Goal: Transaction & Acquisition: Purchase product/service

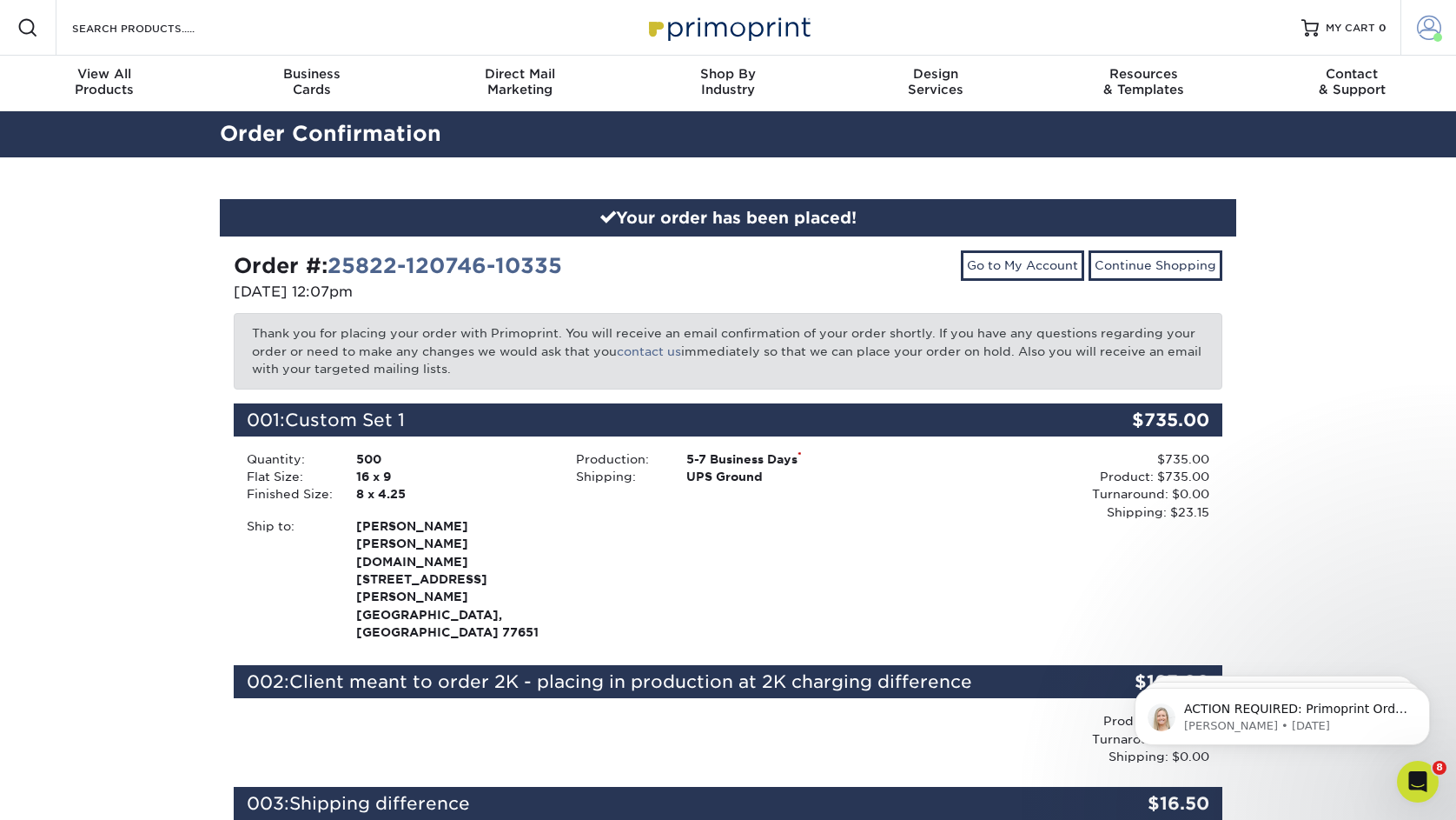
click at [1432, 27] on span at bounding box center [1428, 28] width 25 height 25
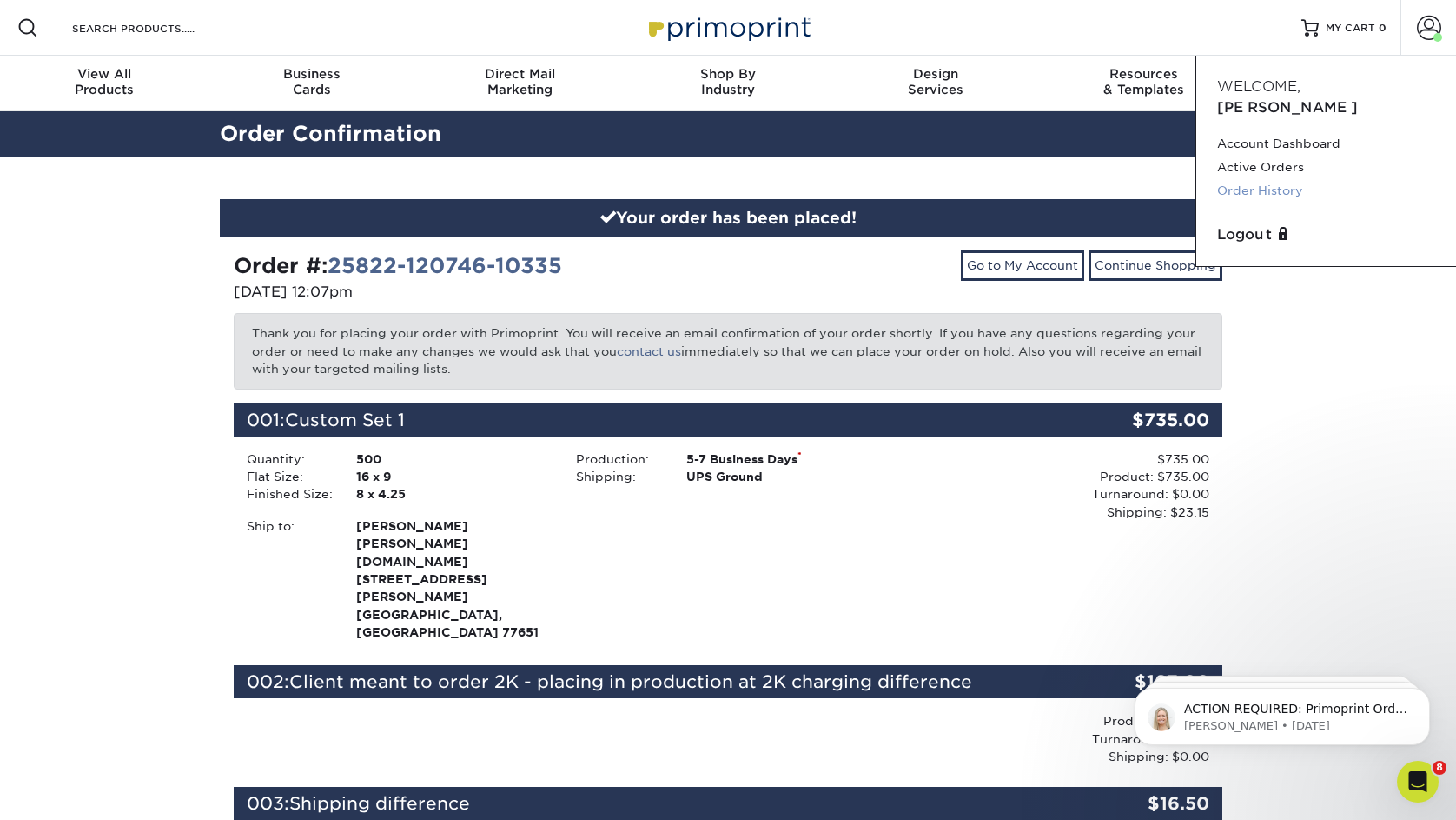
click at [1259, 179] on link "Order History" at bounding box center [1326, 190] width 218 height 24
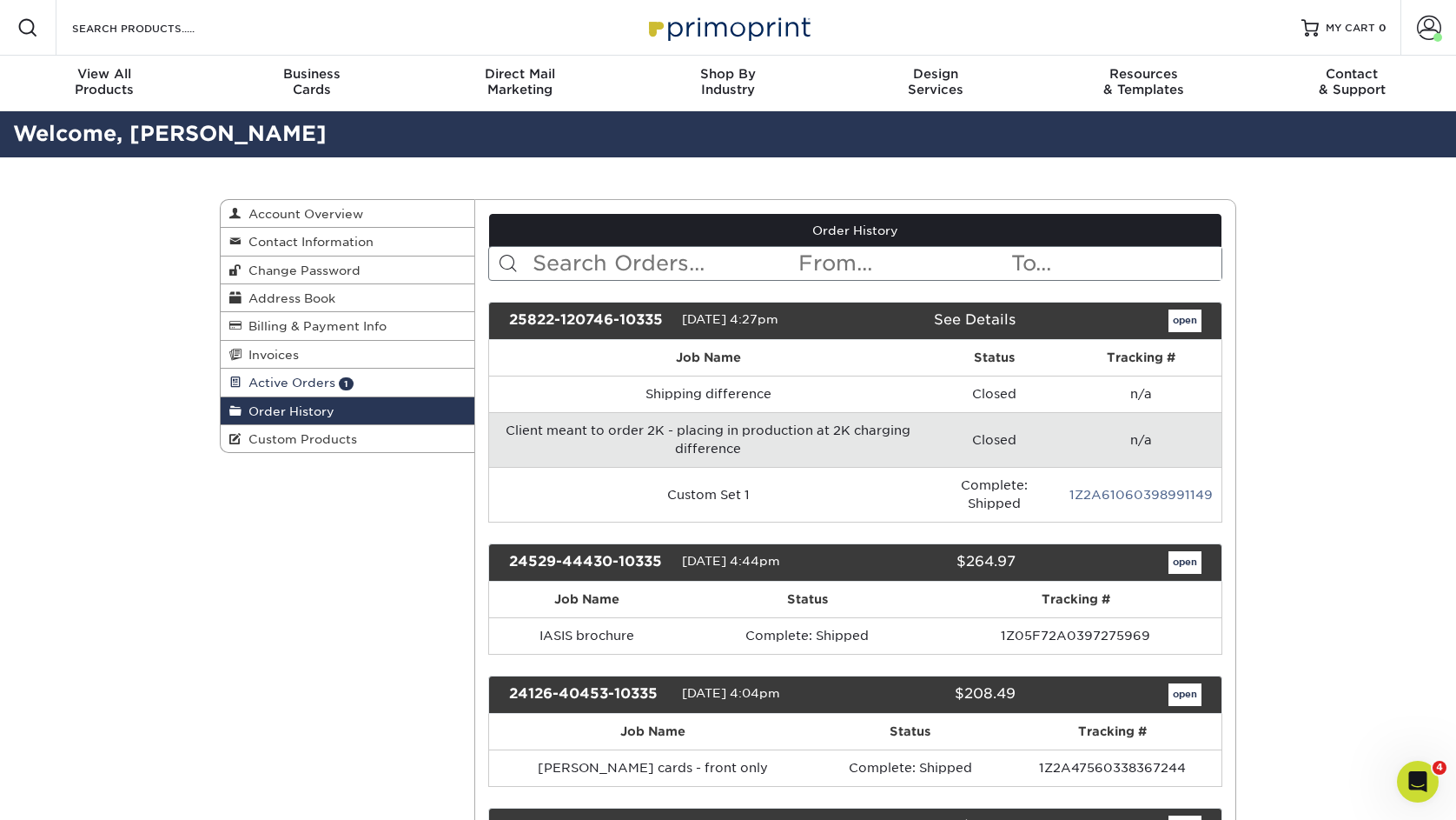
click at [270, 380] on span "Active Orders" at bounding box center [288, 382] width 94 height 14
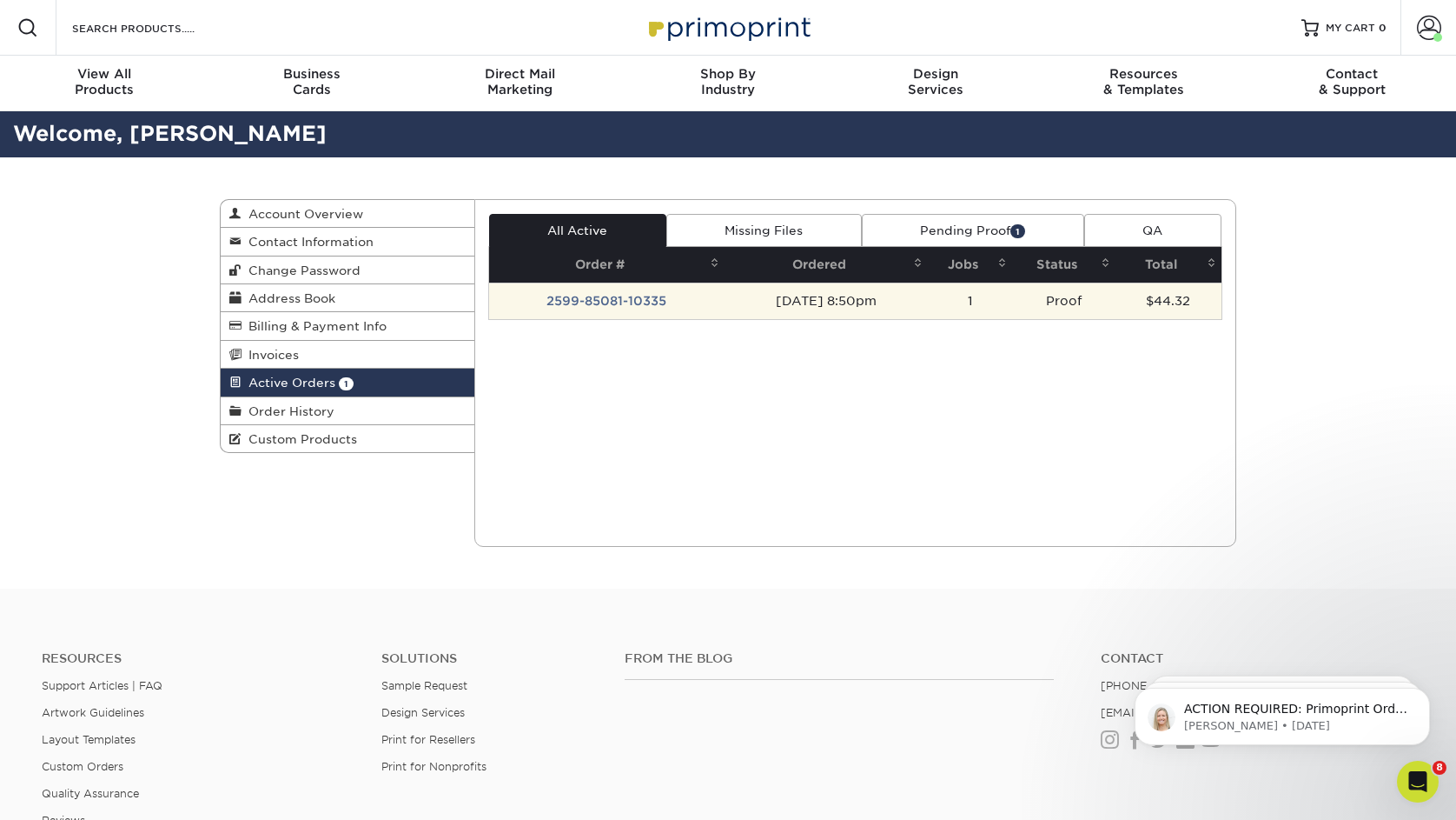
click at [782, 302] on td "09/09/2025 8:50pm" at bounding box center [827, 300] width 203 height 37
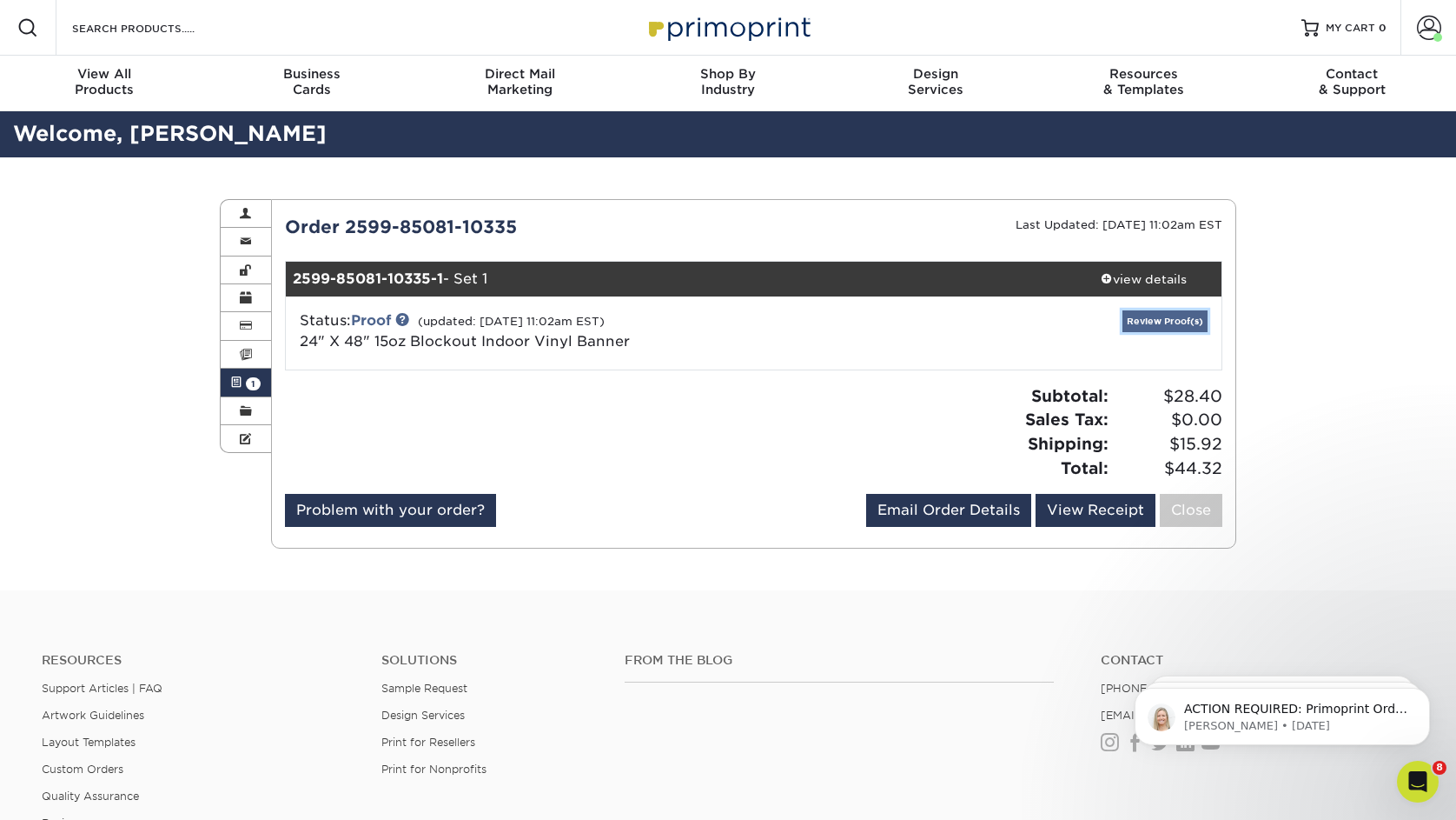
click at [1159, 325] on link "Review Proof(s)" at bounding box center [1165, 321] width 85 height 22
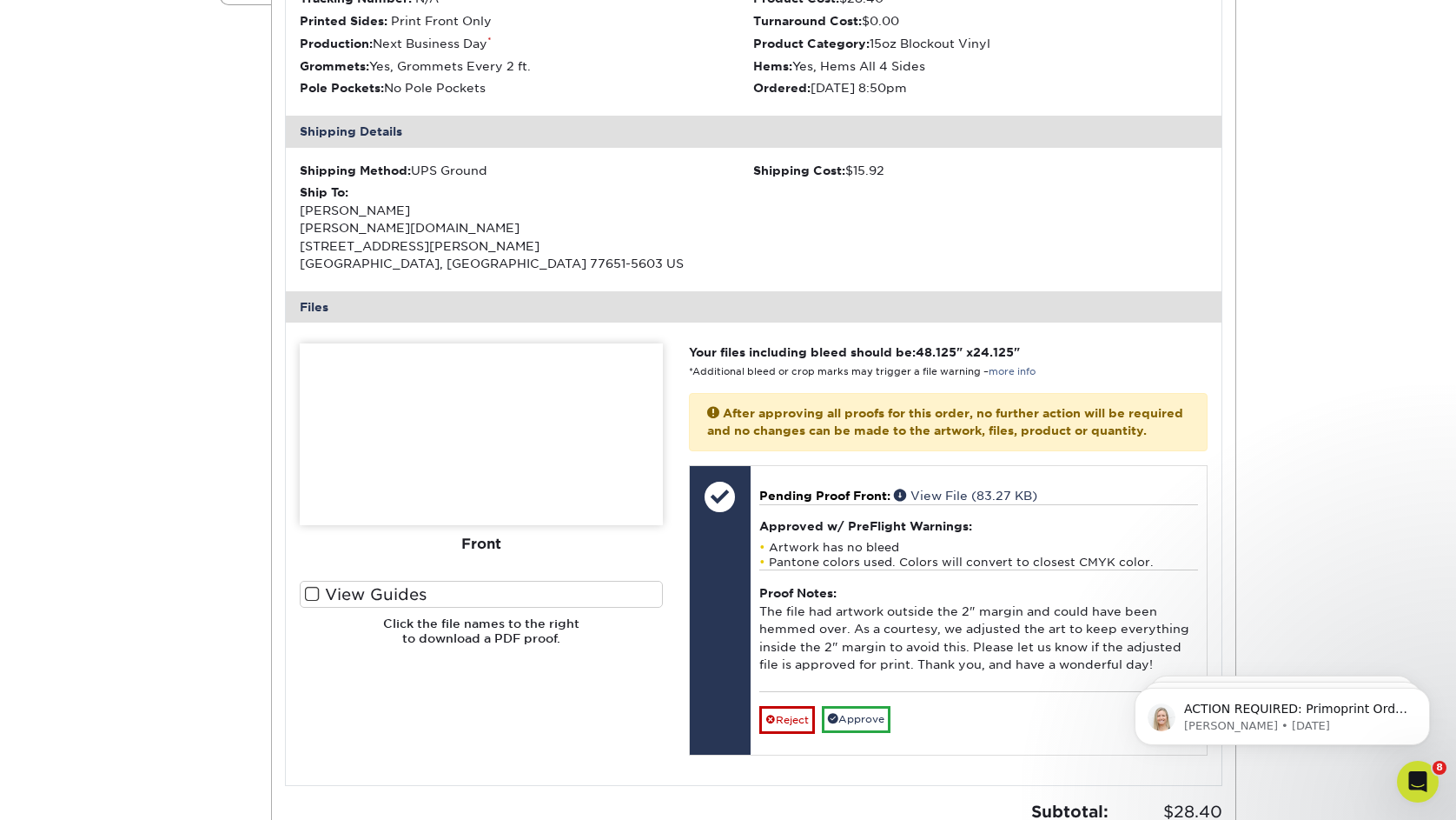
scroll to position [456, 0]
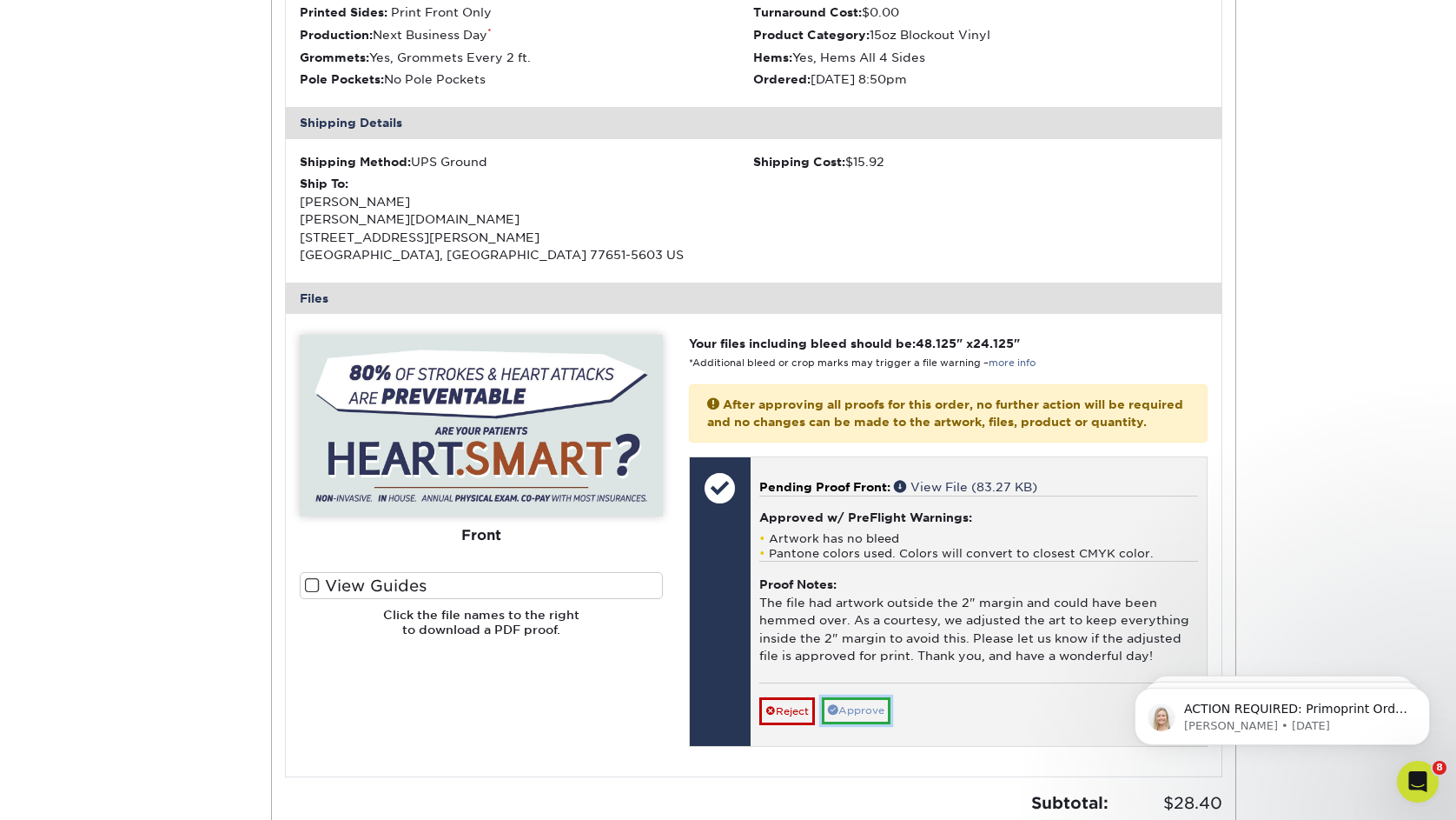
click at [869, 724] on link "Approve" at bounding box center [856, 709] width 69 height 27
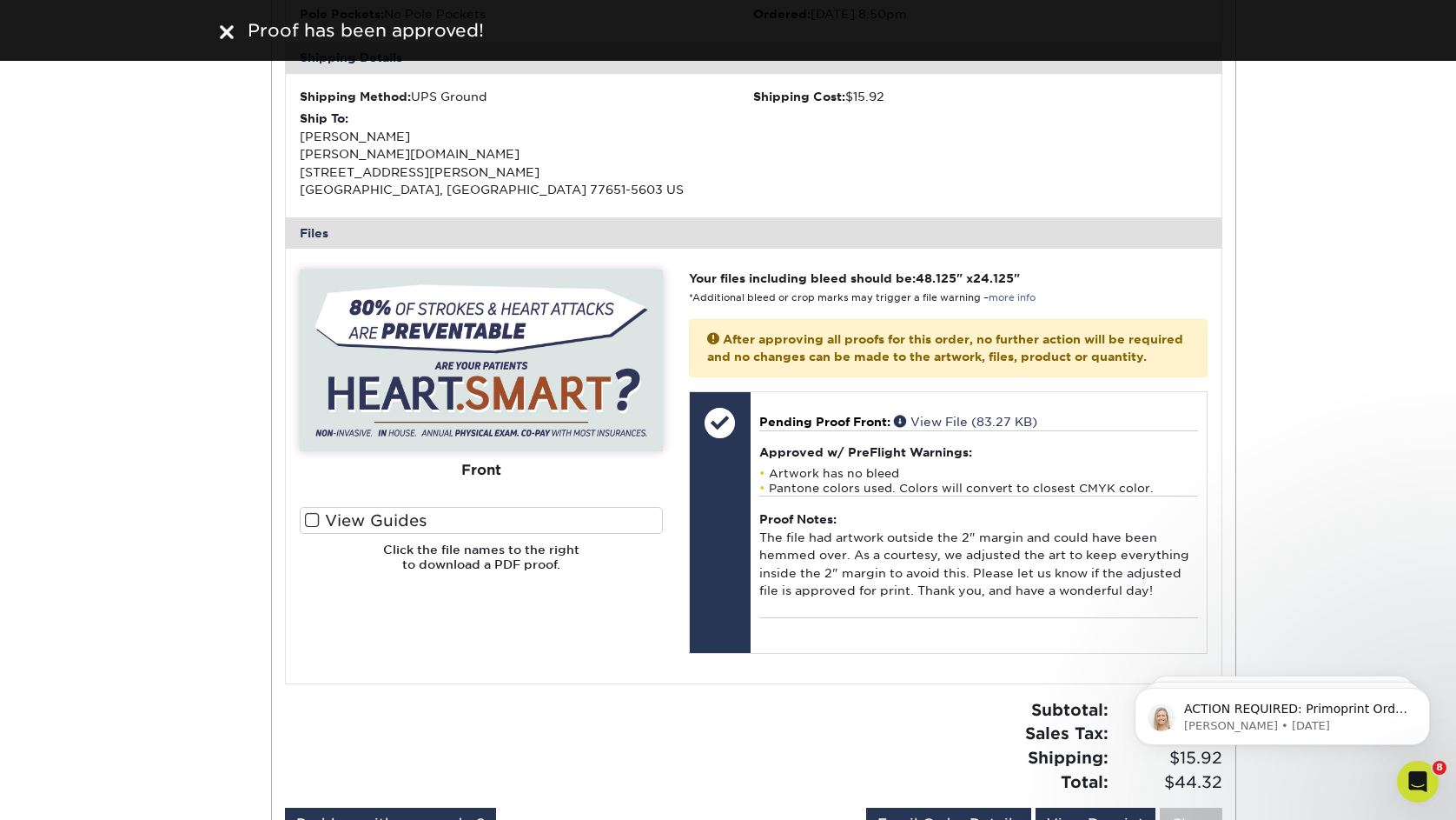
scroll to position [0, 0]
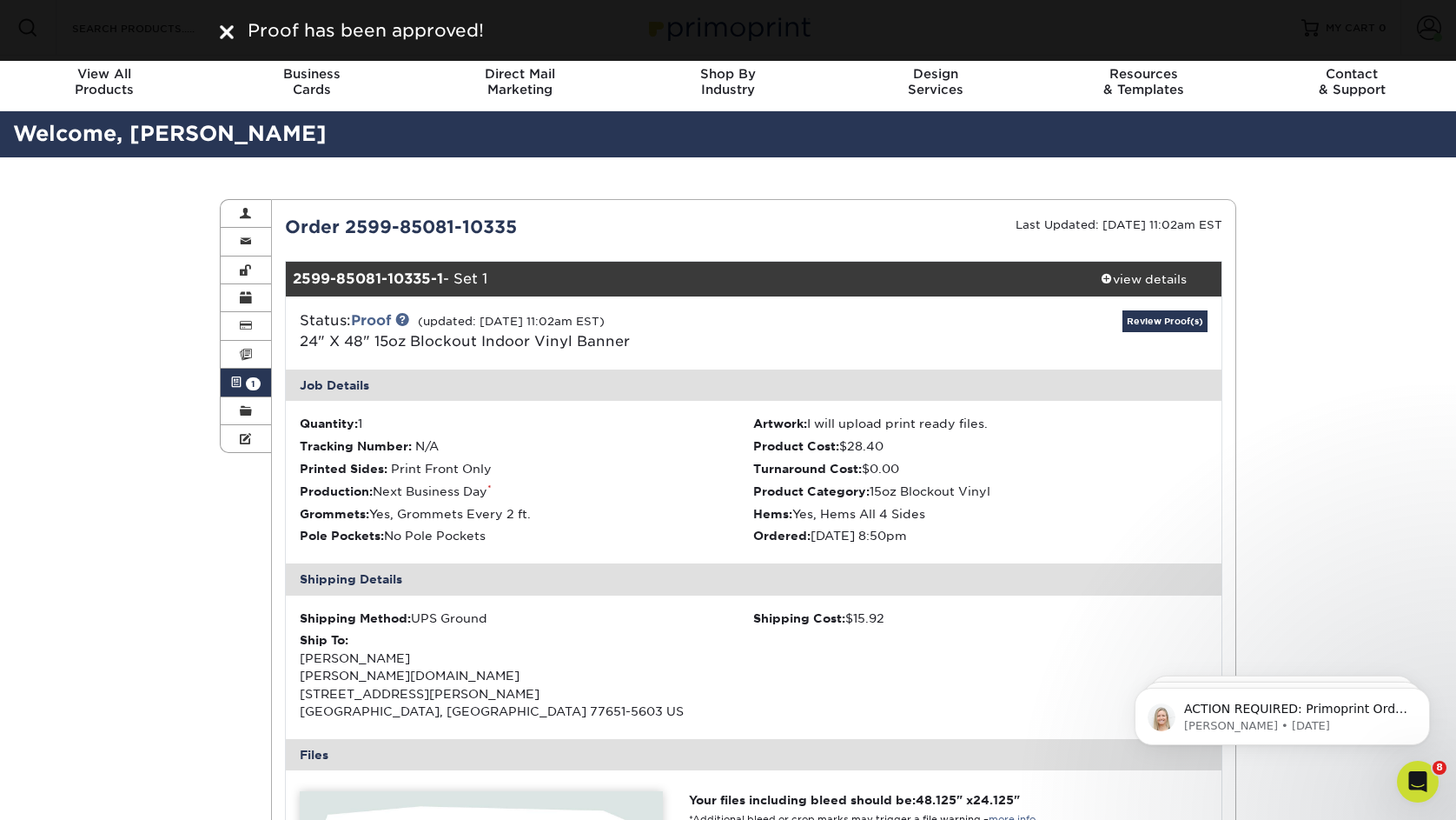
click at [237, 385] on span at bounding box center [236, 382] width 12 height 14
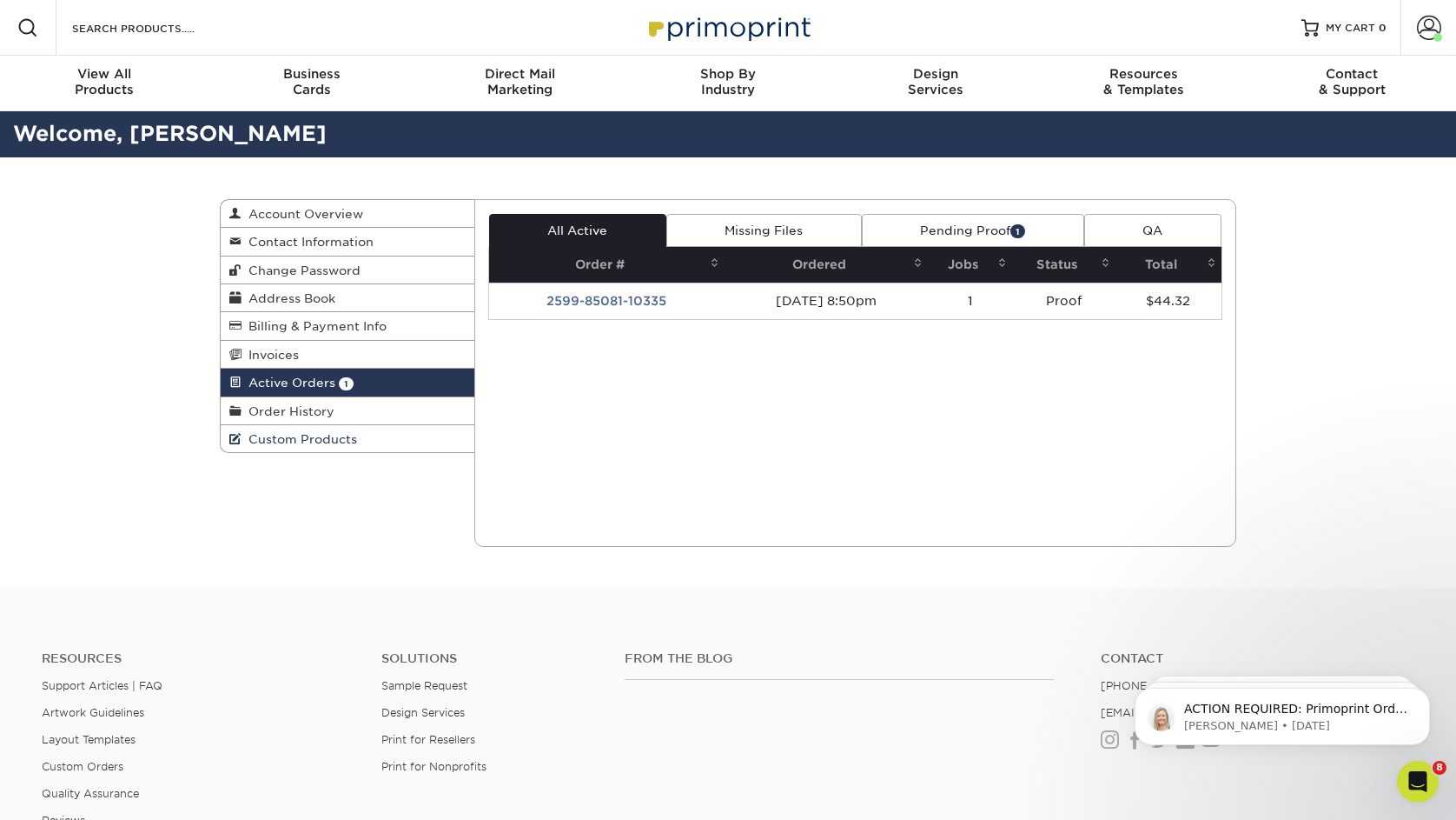
click at [310, 449] on link "Custom Products" at bounding box center [347, 438] width 254 height 27
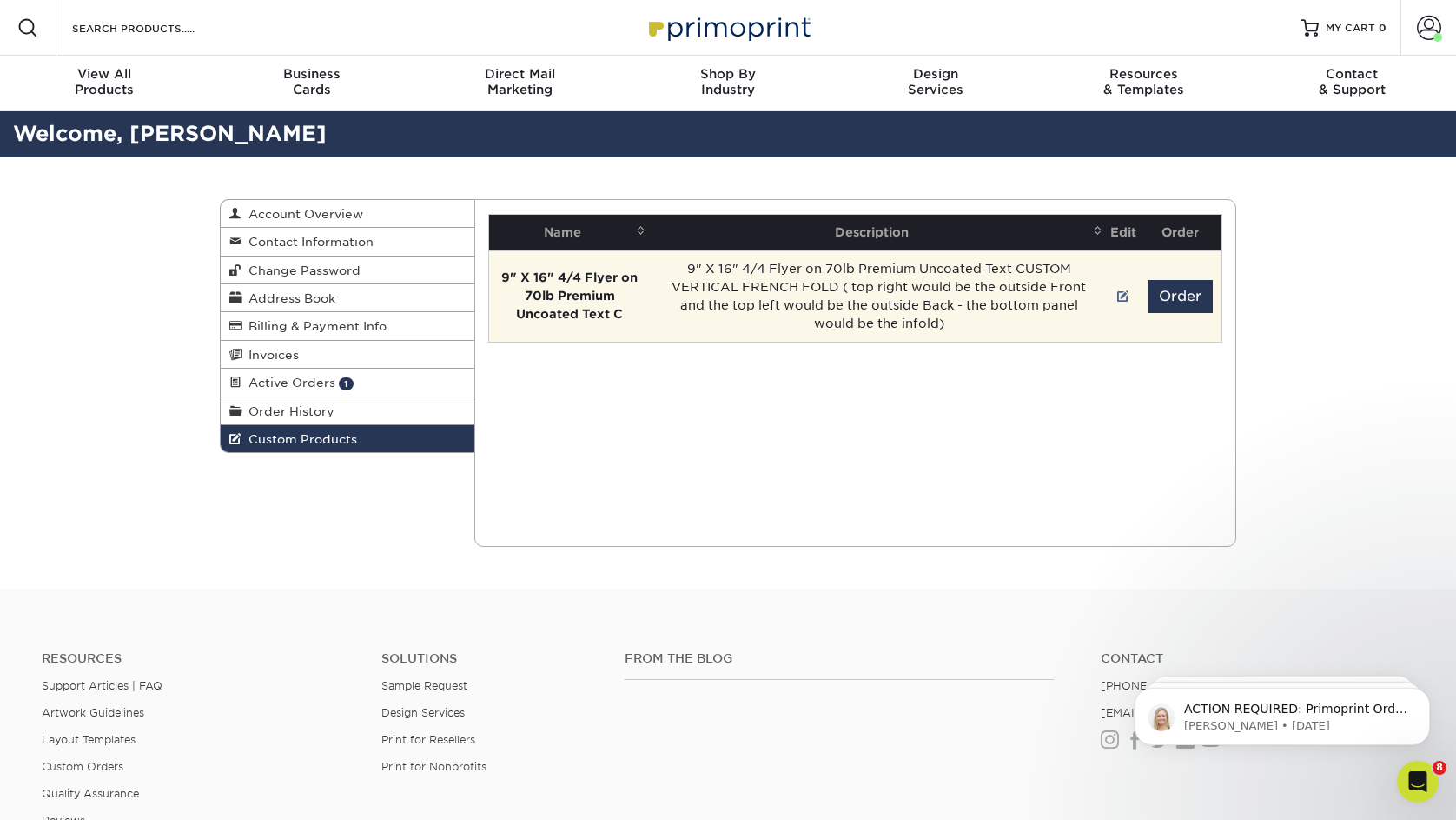
click at [974, 266] on td "9" X 16" 4/4 Flyer on 70lb Premium Uncoated Text CUSTOM VERTICAL FRENCH FOLD ( …" at bounding box center [879, 296] width 457 height 91
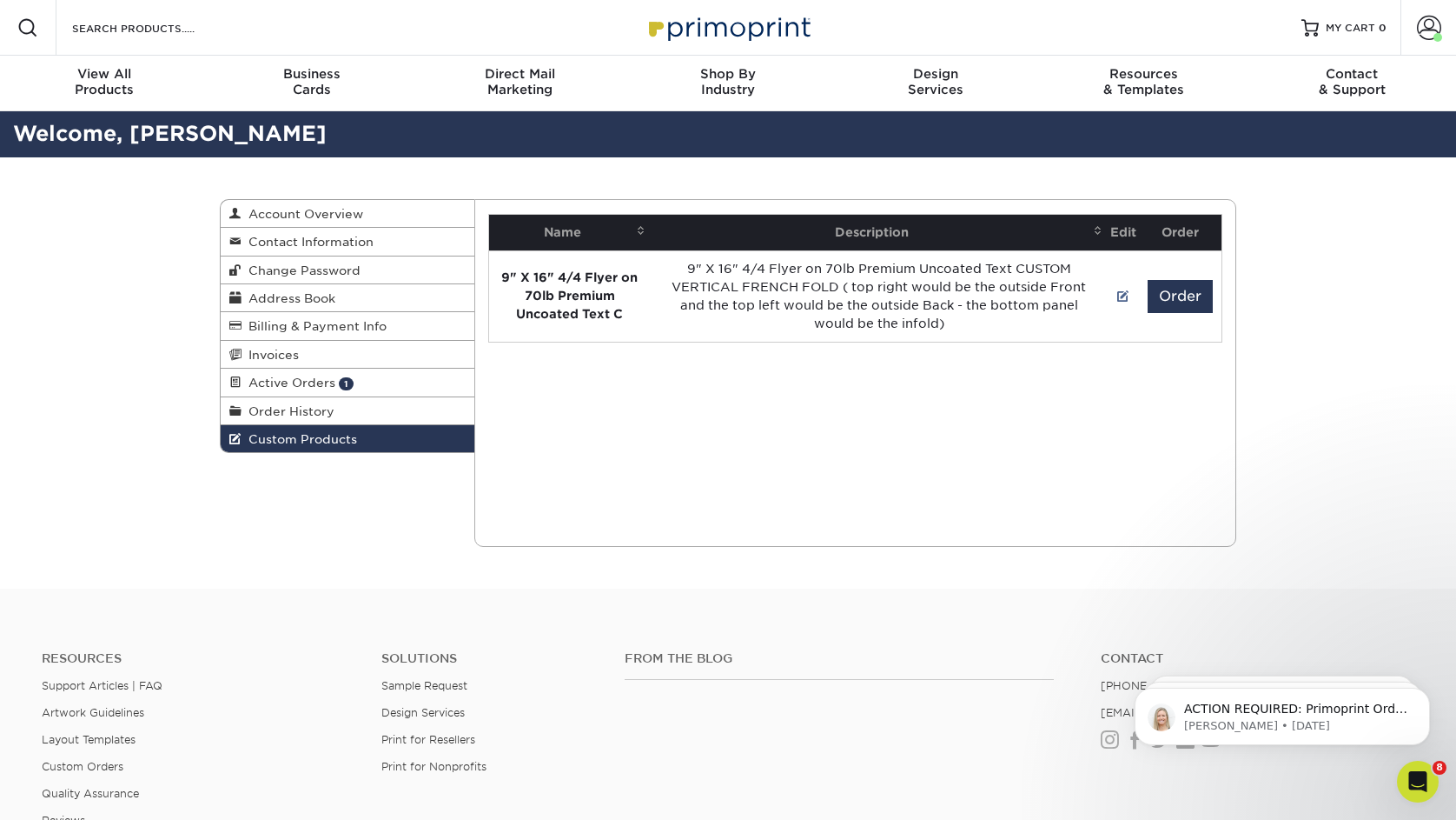
click at [1117, 222] on th "Edit" at bounding box center [1124, 233] width 32 height 36
click at [1118, 236] on th "Edit" at bounding box center [1124, 233] width 32 height 36
click at [1101, 229] on span at bounding box center [1098, 230] width 14 height 14
click at [1127, 236] on th "Edit" at bounding box center [1124, 233] width 32 height 36
click at [1131, 230] on th "Edit" at bounding box center [1124, 233] width 32 height 36
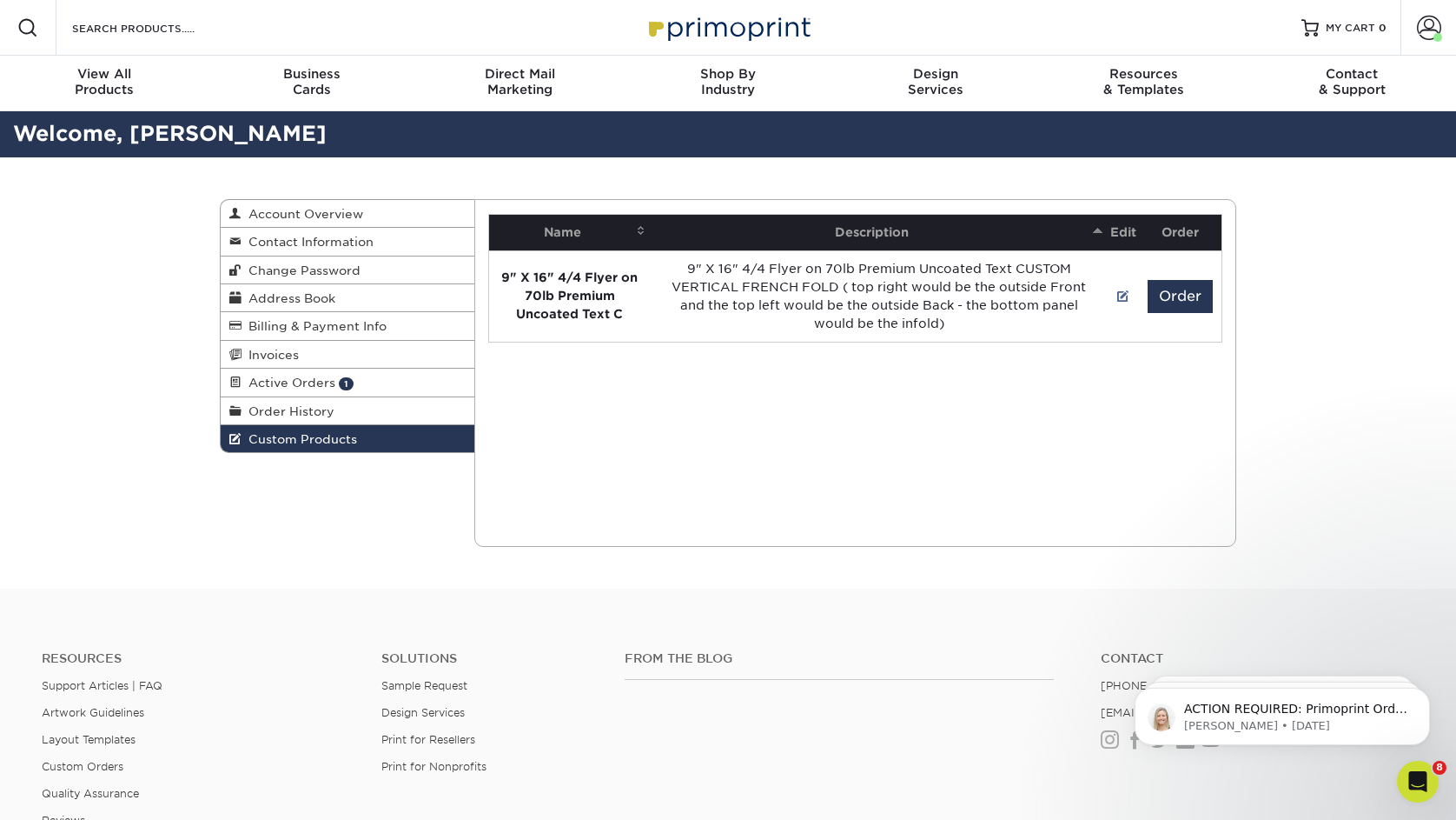
click at [1188, 237] on th "Order" at bounding box center [1181, 233] width 83 height 36
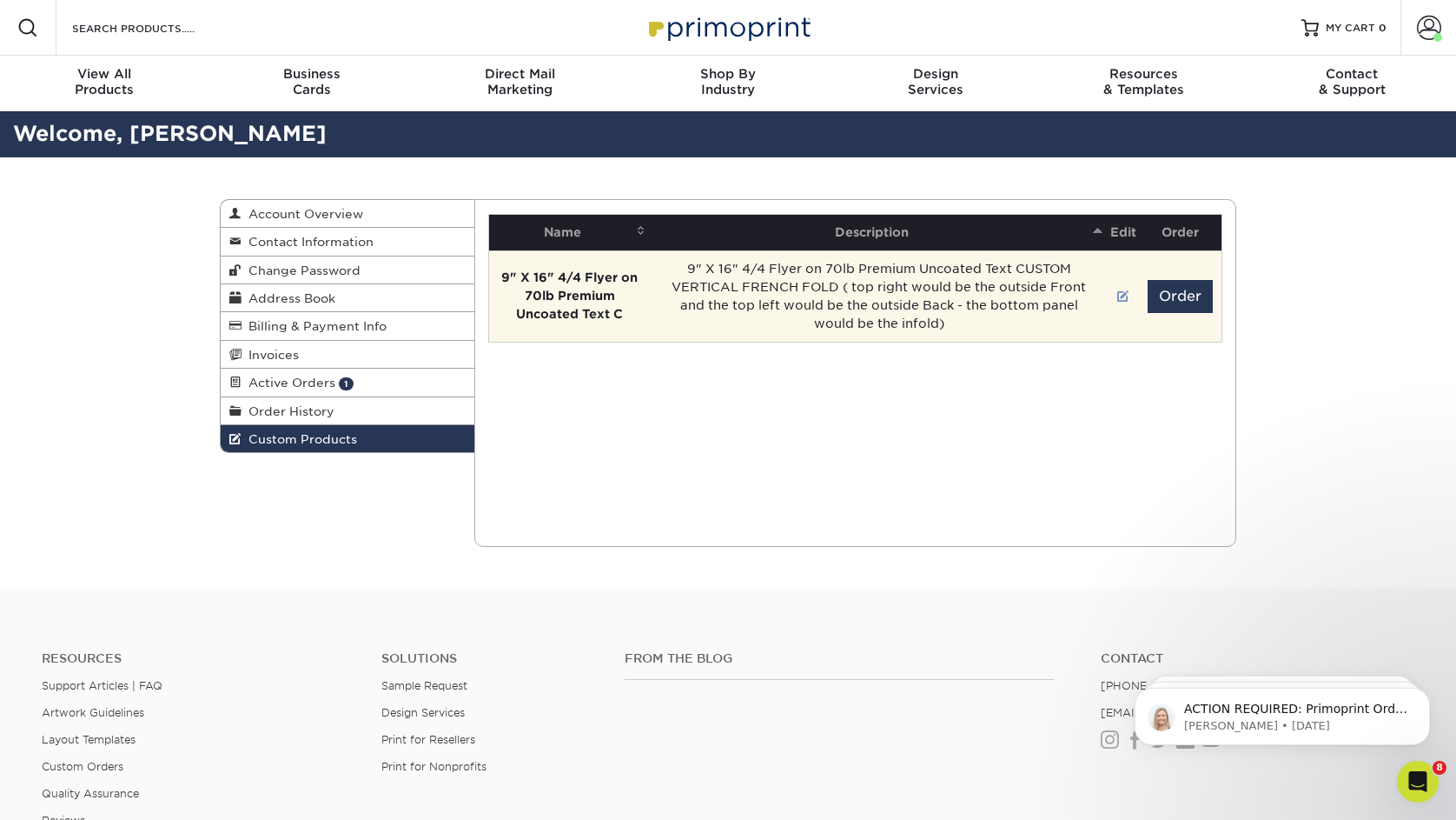
click at [1121, 295] on link at bounding box center [1124, 296] width 12 height 14
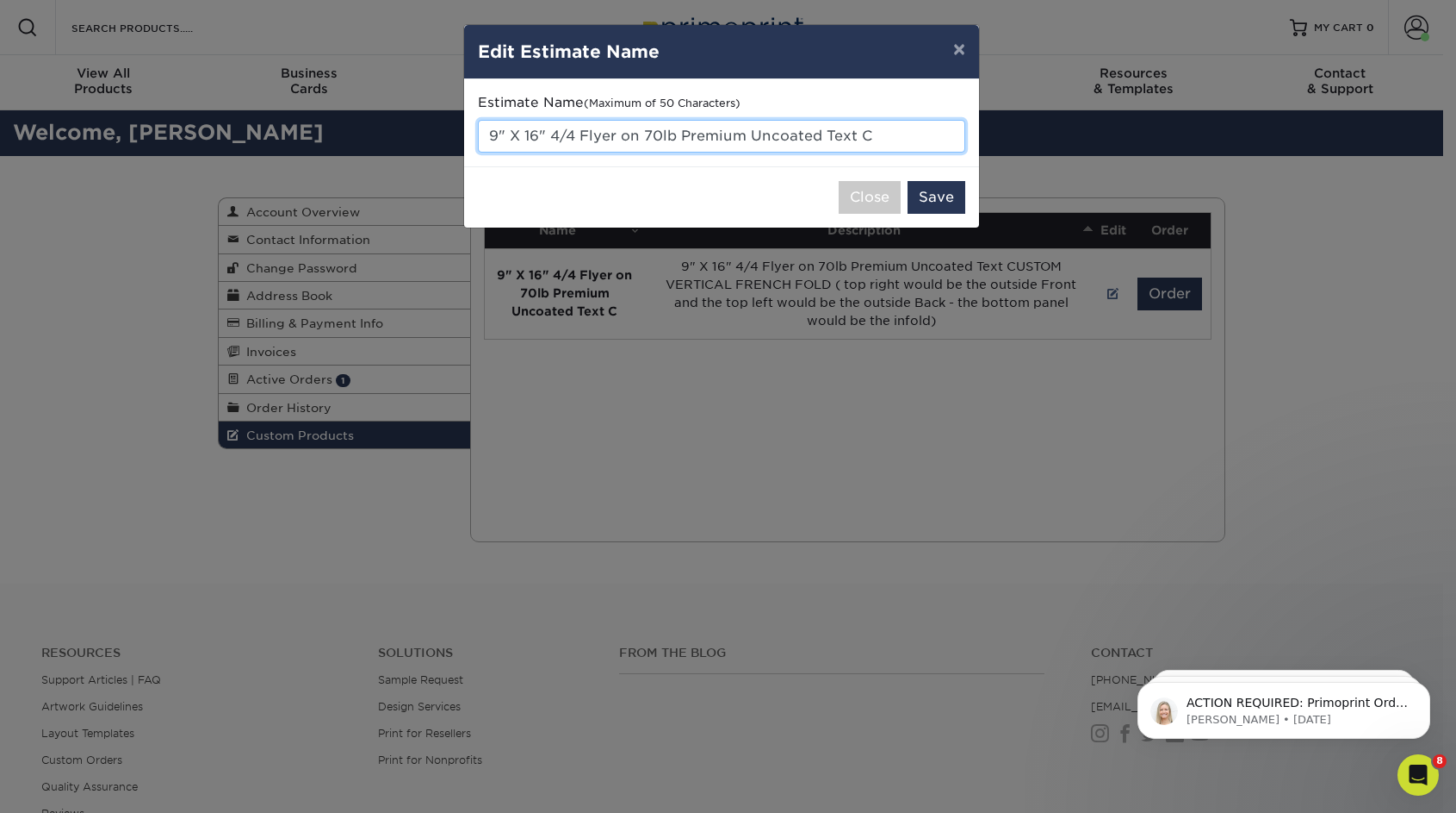
click at [802, 137] on input "9" X 16" 4/4 Flyer on 70lb Premium Uncoated Text C" at bounding box center [722, 135] width 487 height 32
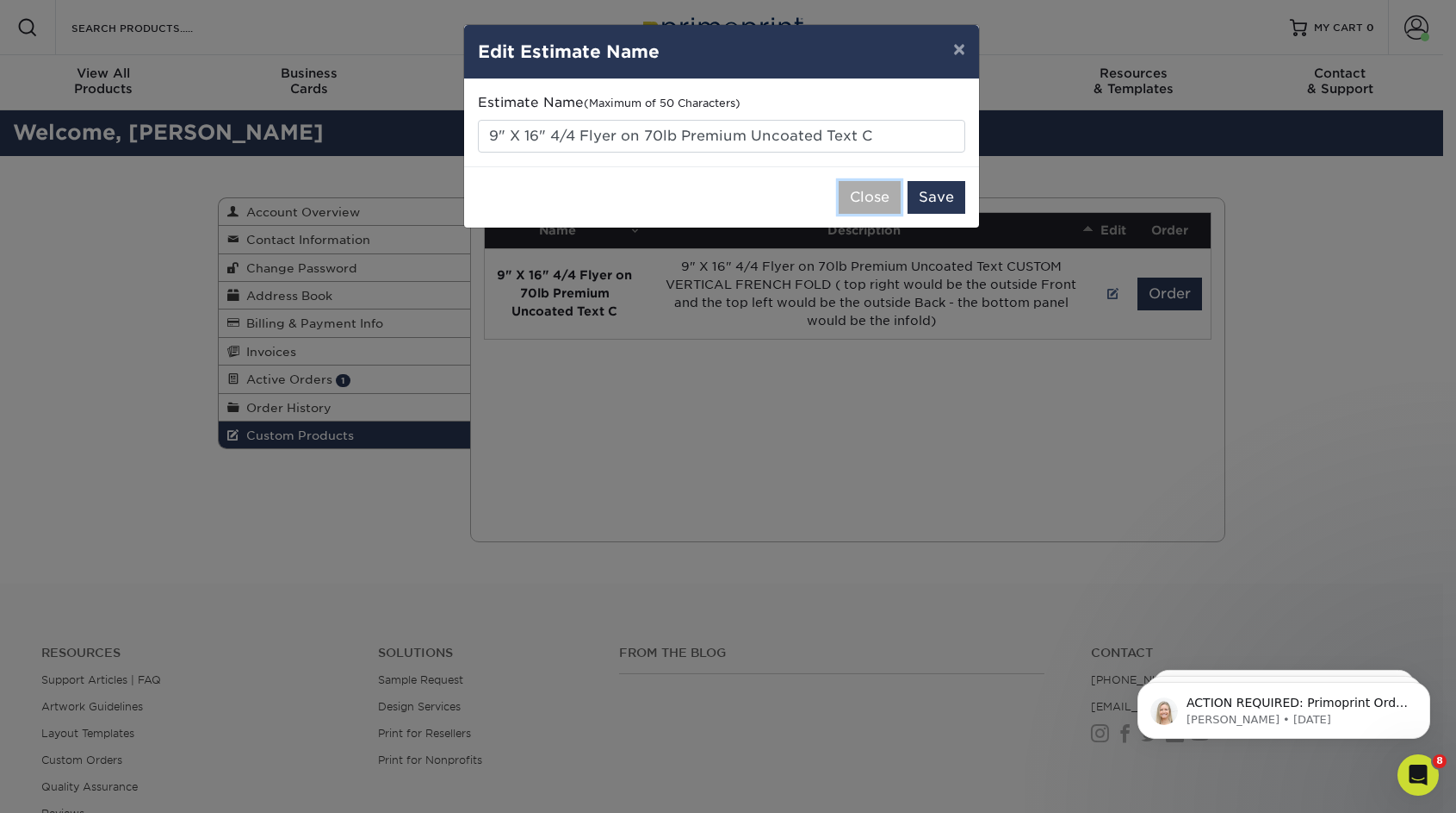
click at [877, 205] on button "Close" at bounding box center [869, 197] width 62 height 32
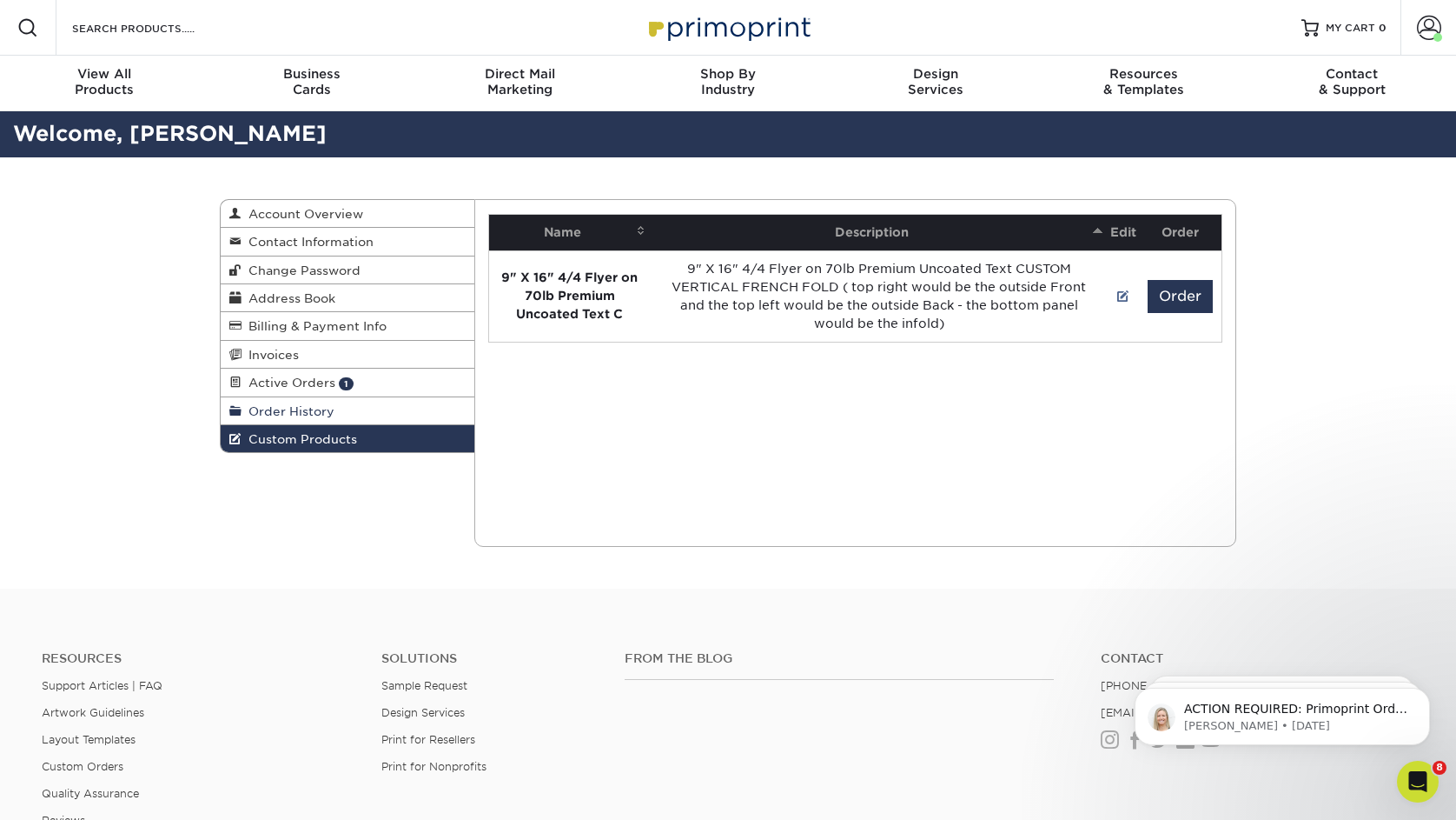
click at [294, 414] on span "Order History" at bounding box center [288, 411] width 93 height 14
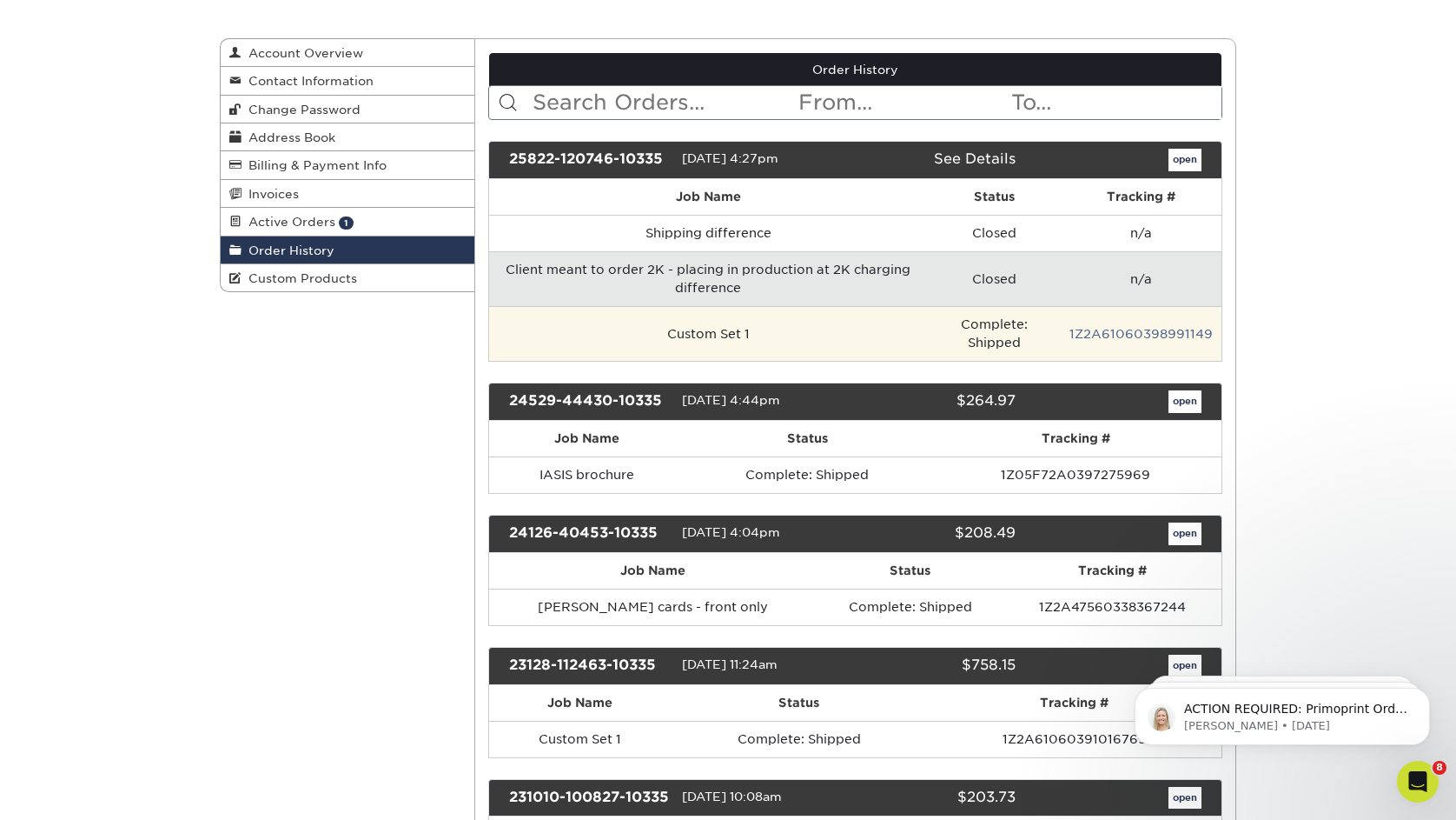
scroll to position [169, 0]
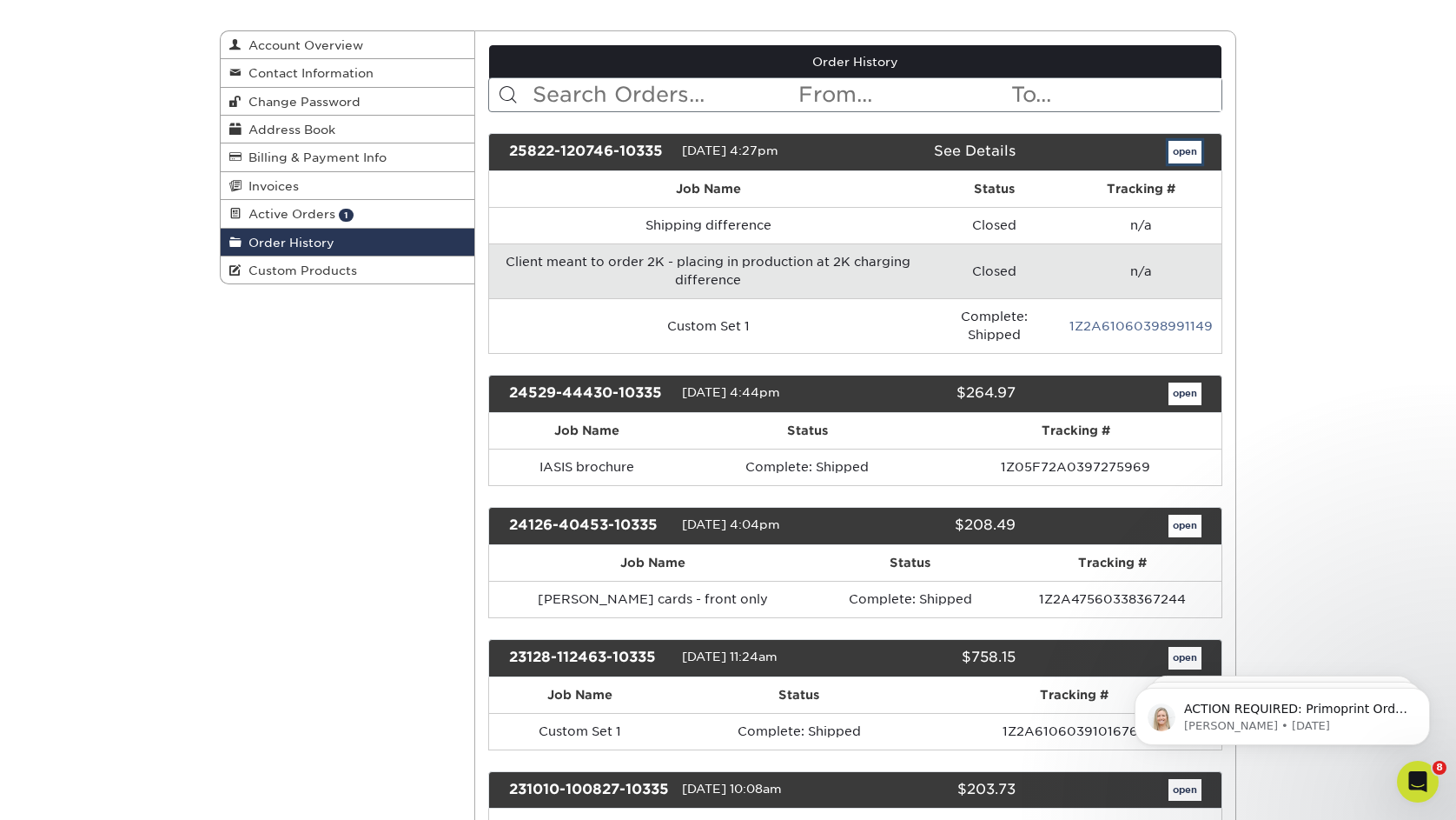
click at [1181, 154] on link "open" at bounding box center [1185, 152] width 33 height 23
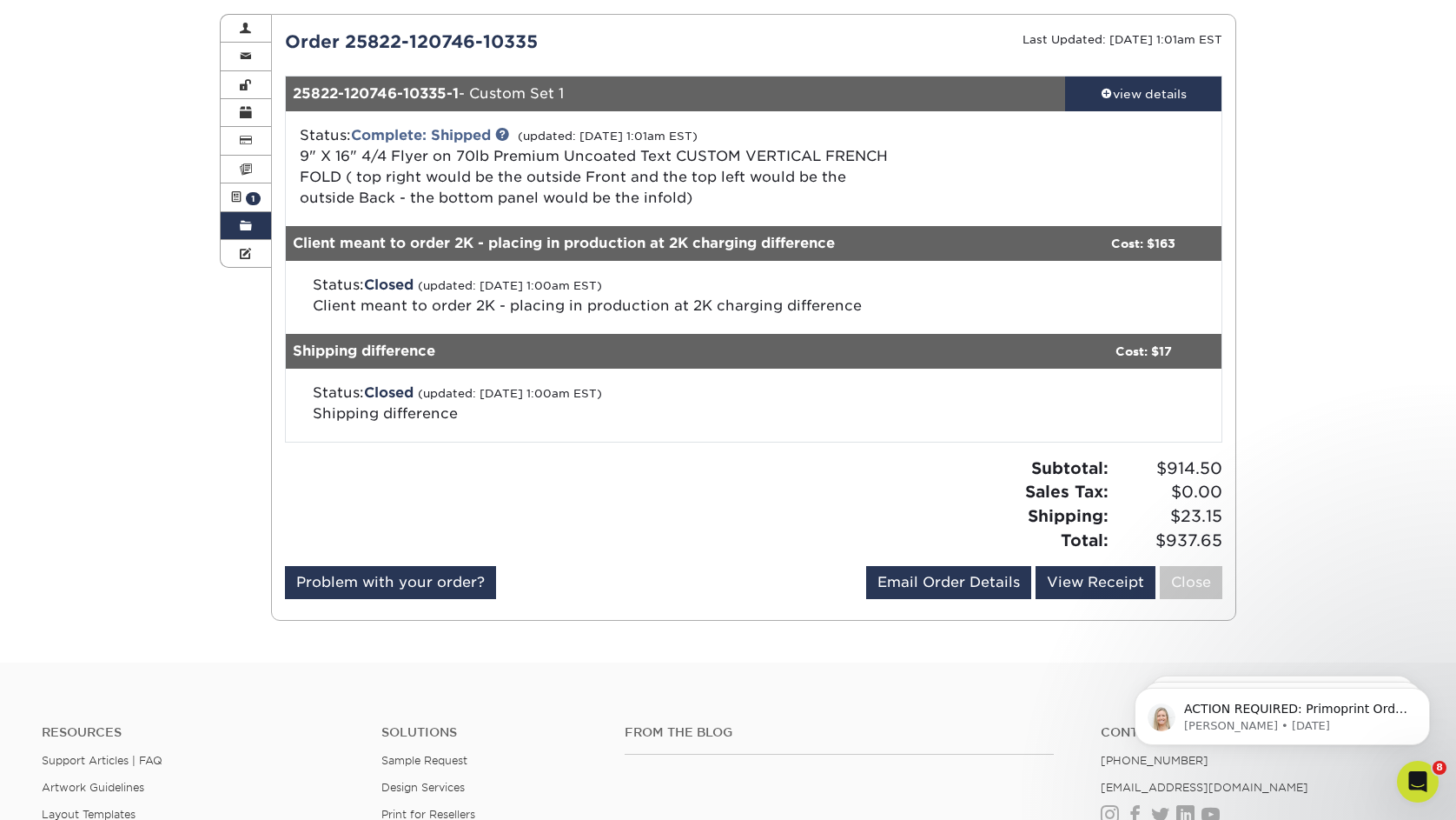
scroll to position [200, 0]
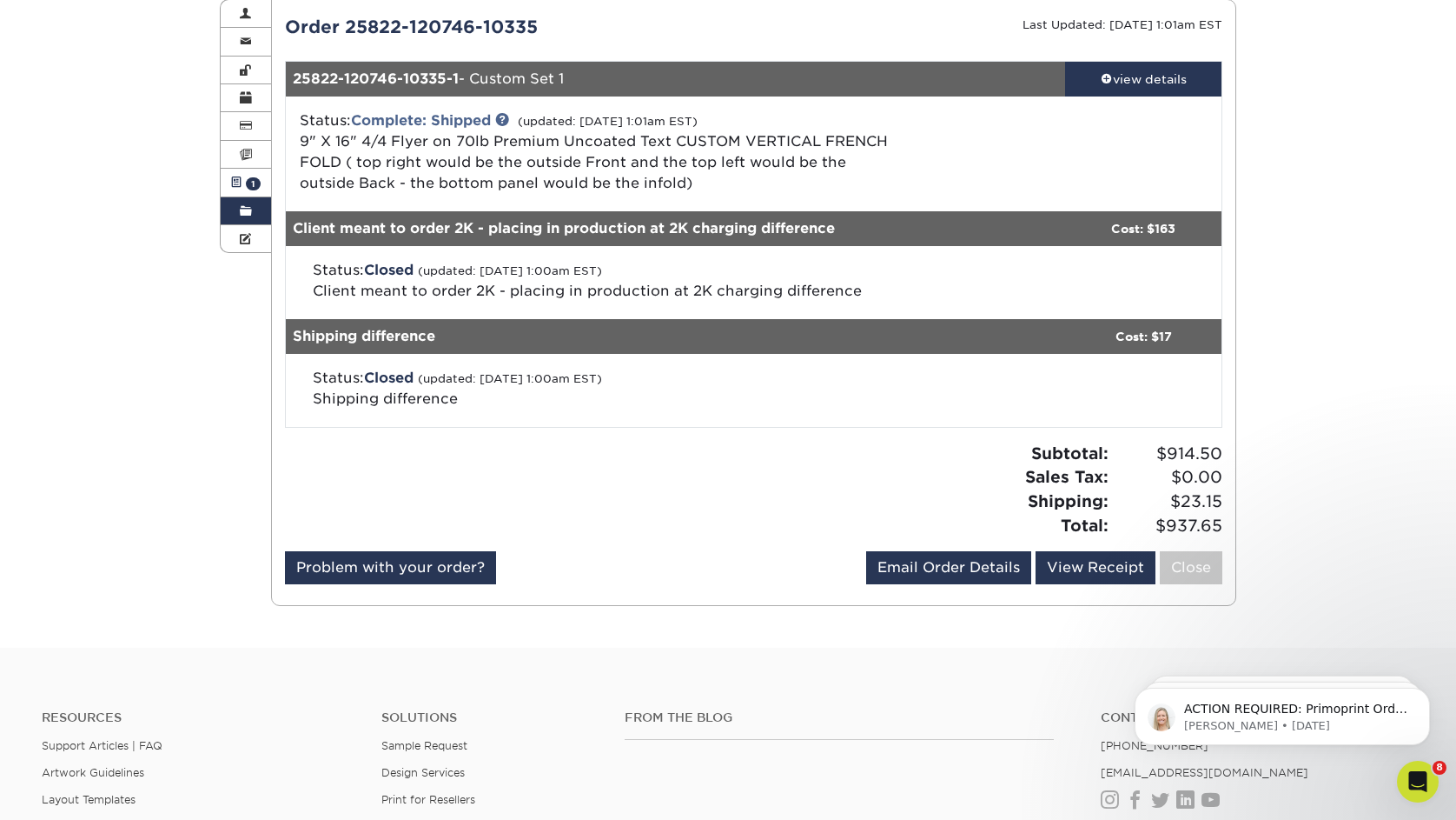
click at [240, 187] on span at bounding box center [236, 183] width 12 height 14
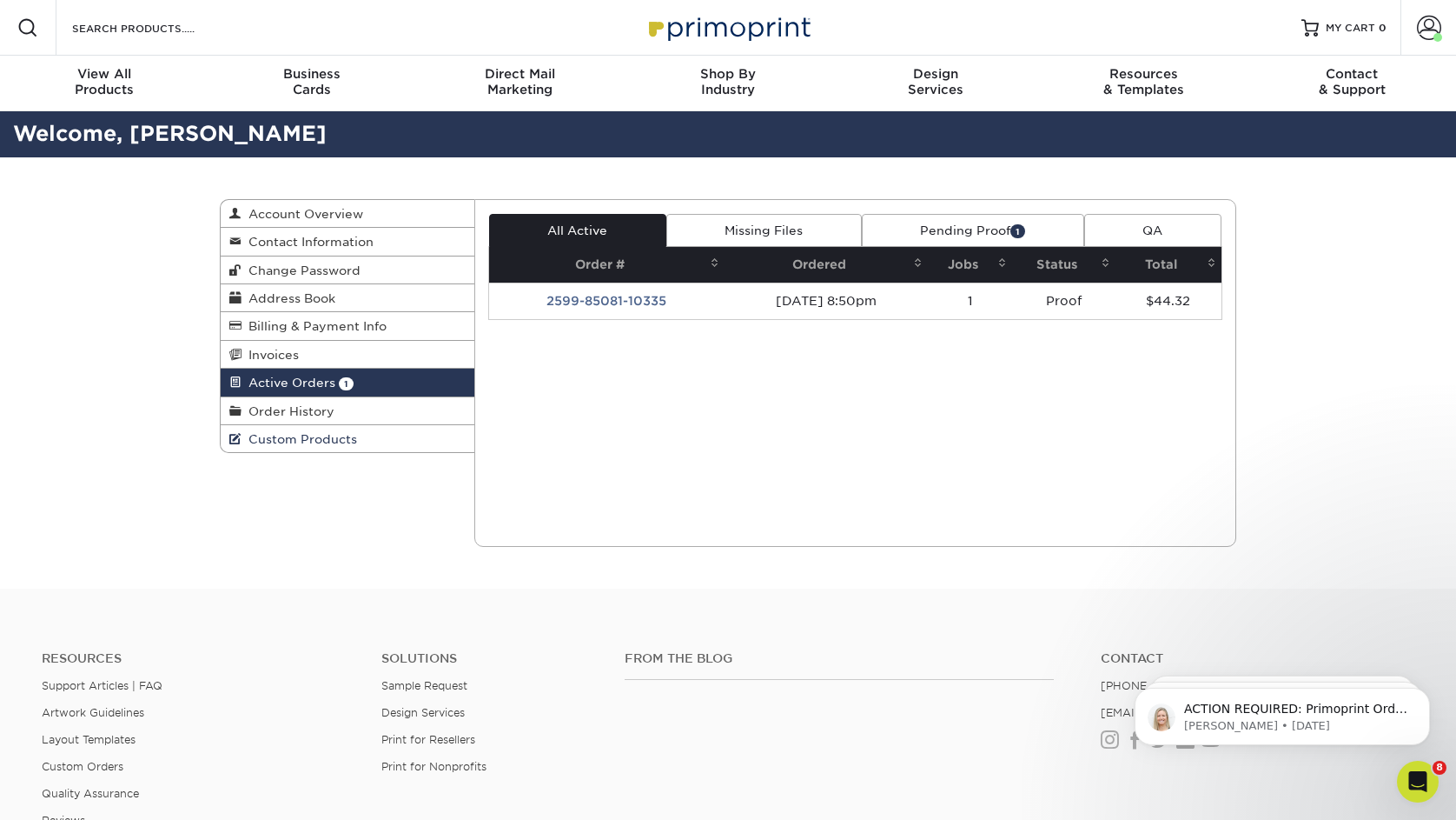
click at [302, 452] on link "Custom Products" at bounding box center [347, 438] width 254 height 27
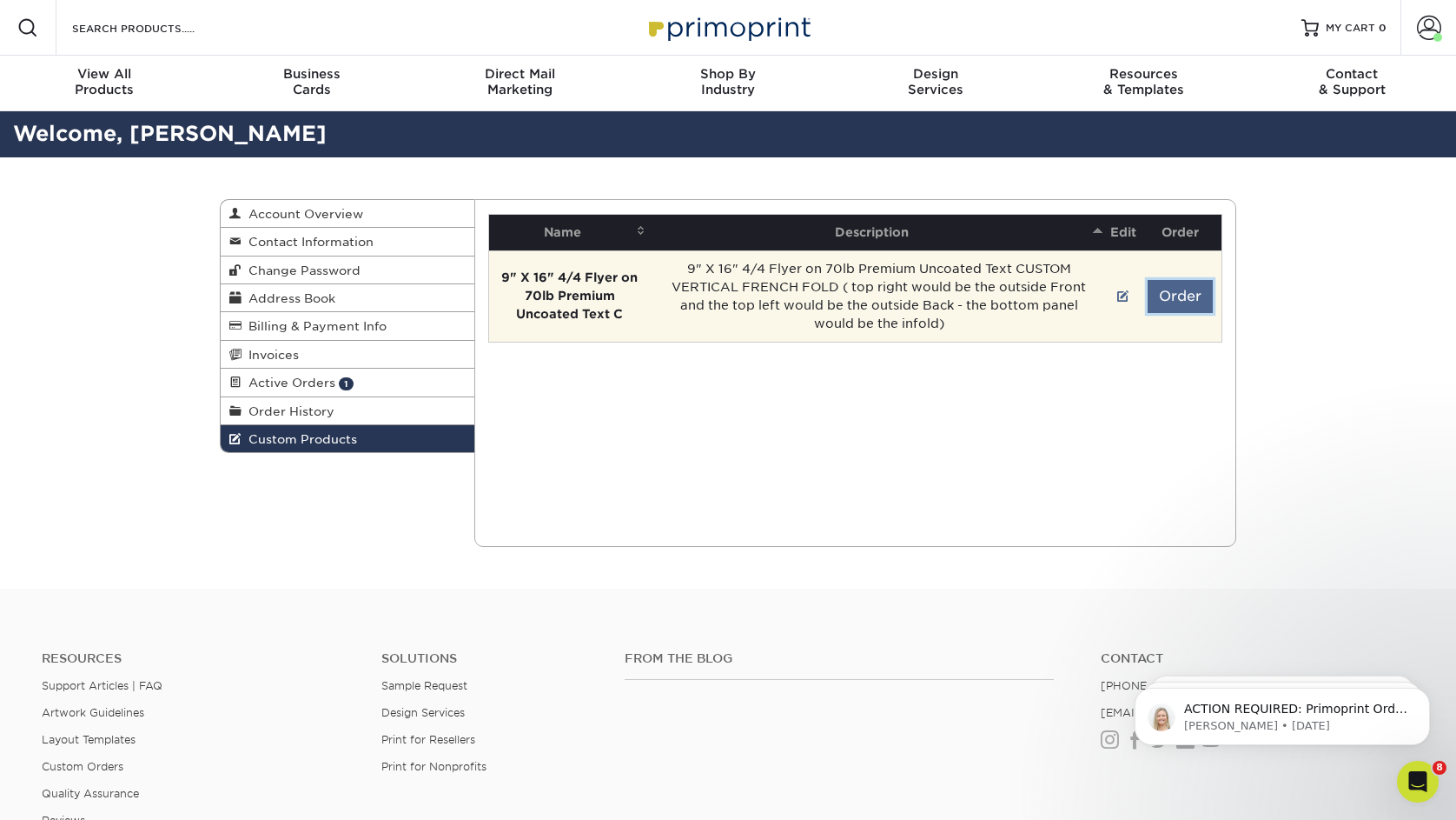
click at [1177, 297] on button "Order" at bounding box center [1180, 296] width 65 height 33
click at [1186, 295] on button "Order" at bounding box center [1180, 296] width 65 height 33
click at [858, 285] on td "9" X 16" 4/4 Flyer on 70lb Premium Uncoated Text CUSTOM VERTICAL FRENCH FOLD ( …" at bounding box center [879, 296] width 457 height 91
click at [1201, 301] on button "Order" at bounding box center [1180, 296] width 65 height 33
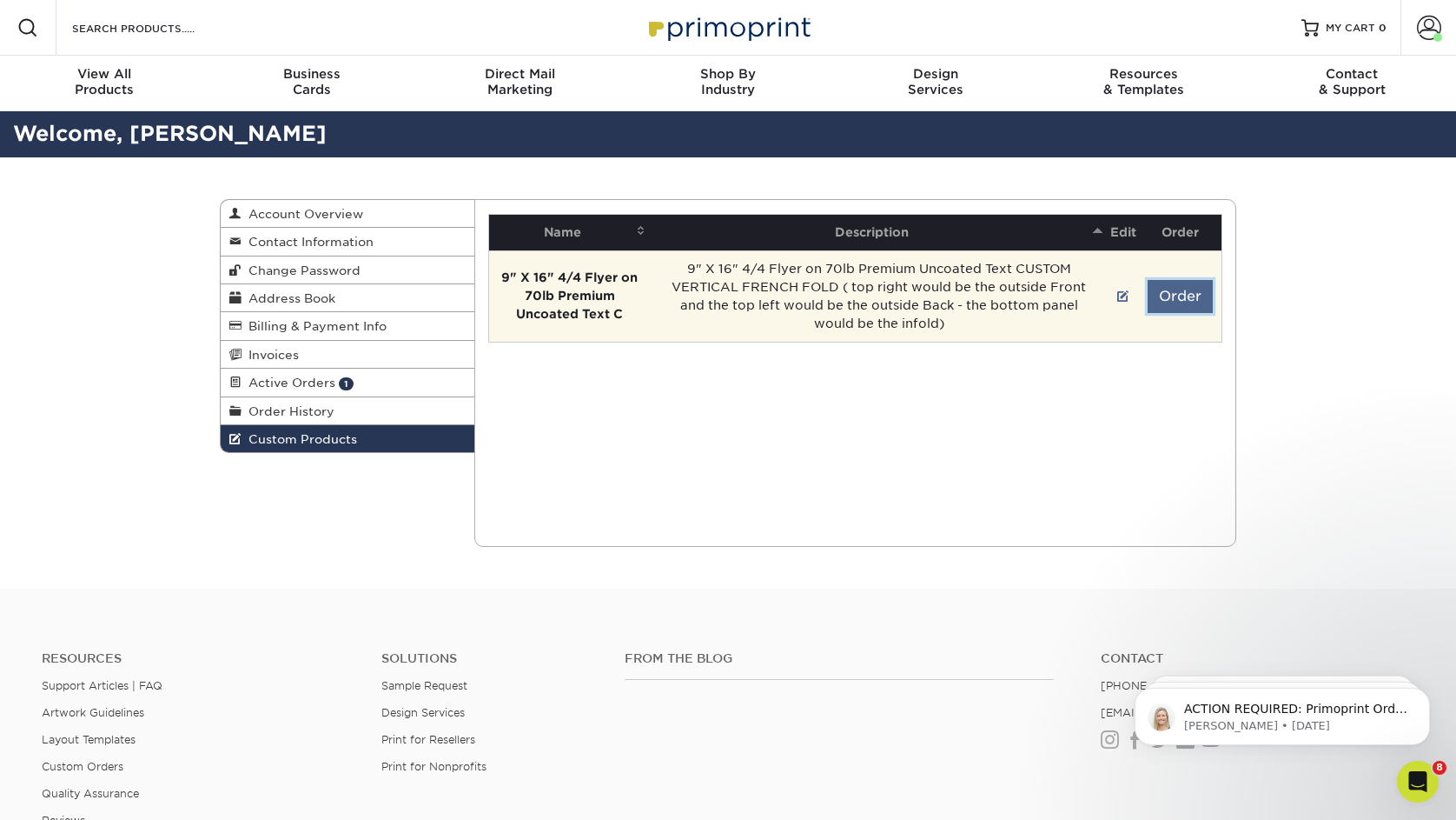
click at [1201, 301] on button "Order" at bounding box center [1180, 296] width 65 height 33
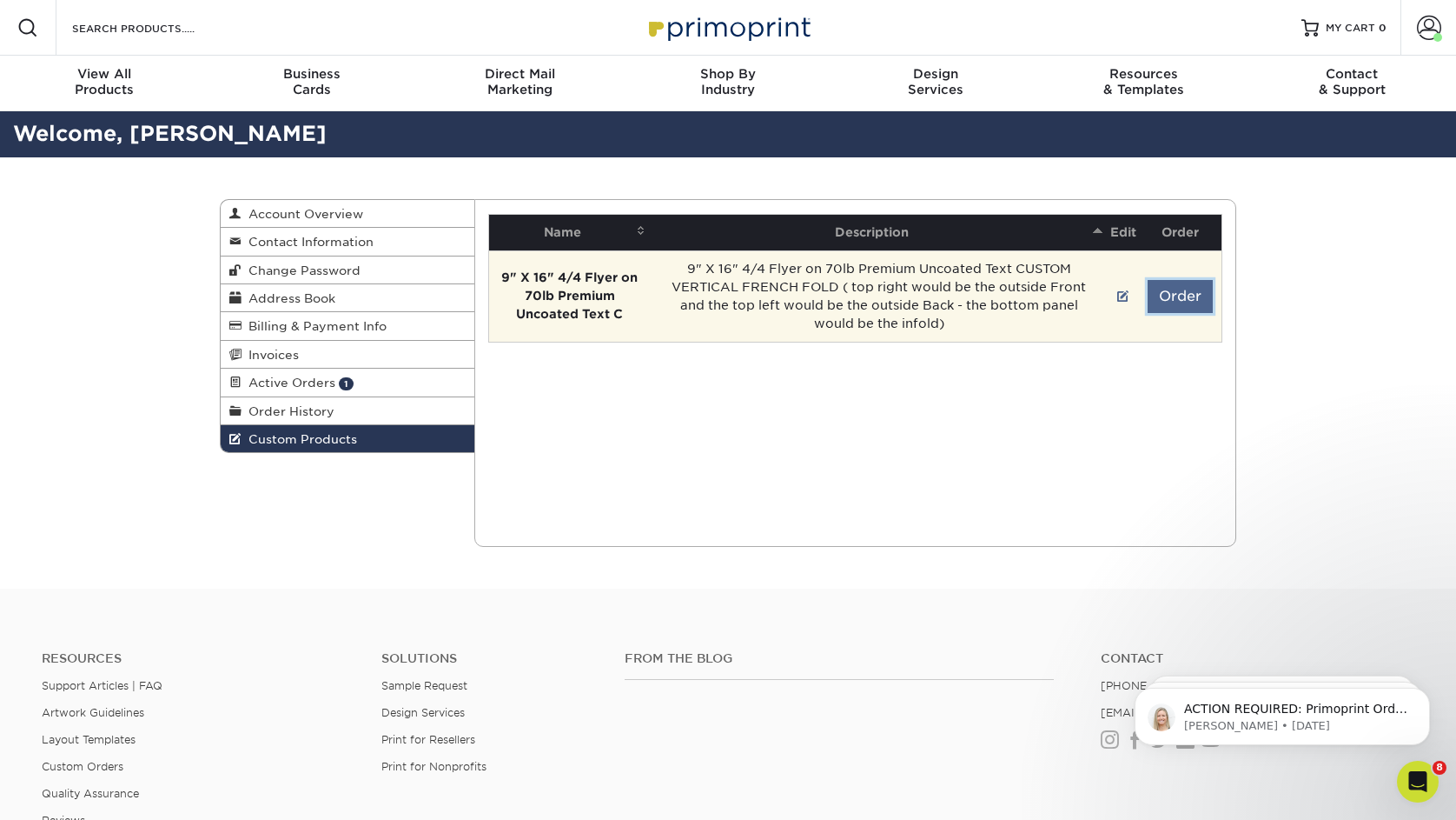
click at [1201, 301] on button "Order" at bounding box center [1180, 296] width 65 height 33
click at [901, 286] on td "9" X 16" 4/4 Flyer on 70lb Premium Uncoated Text CUSTOM VERTICAL FRENCH FOLD ( …" at bounding box center [879, 296] width 457 height 91
click at [541, 280] on strong "9" X 16" 4/4 Flyer on 70lb Premium Uncoated Text C" at bounding box center [569, 295] width 136 height 50
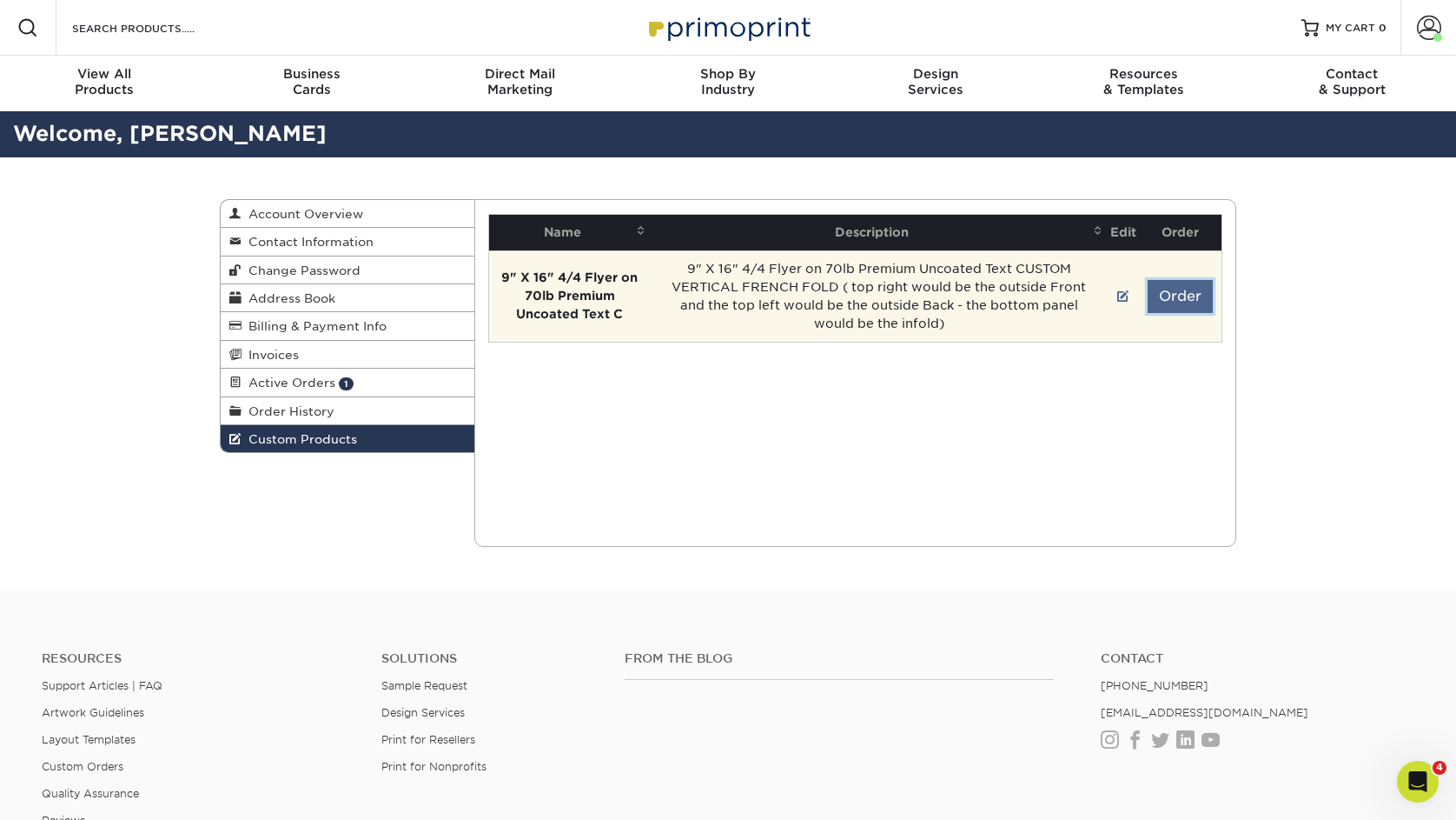
click at [1191, 297] on button "Order" at bounding box center [1180, 296] width 65 height 33
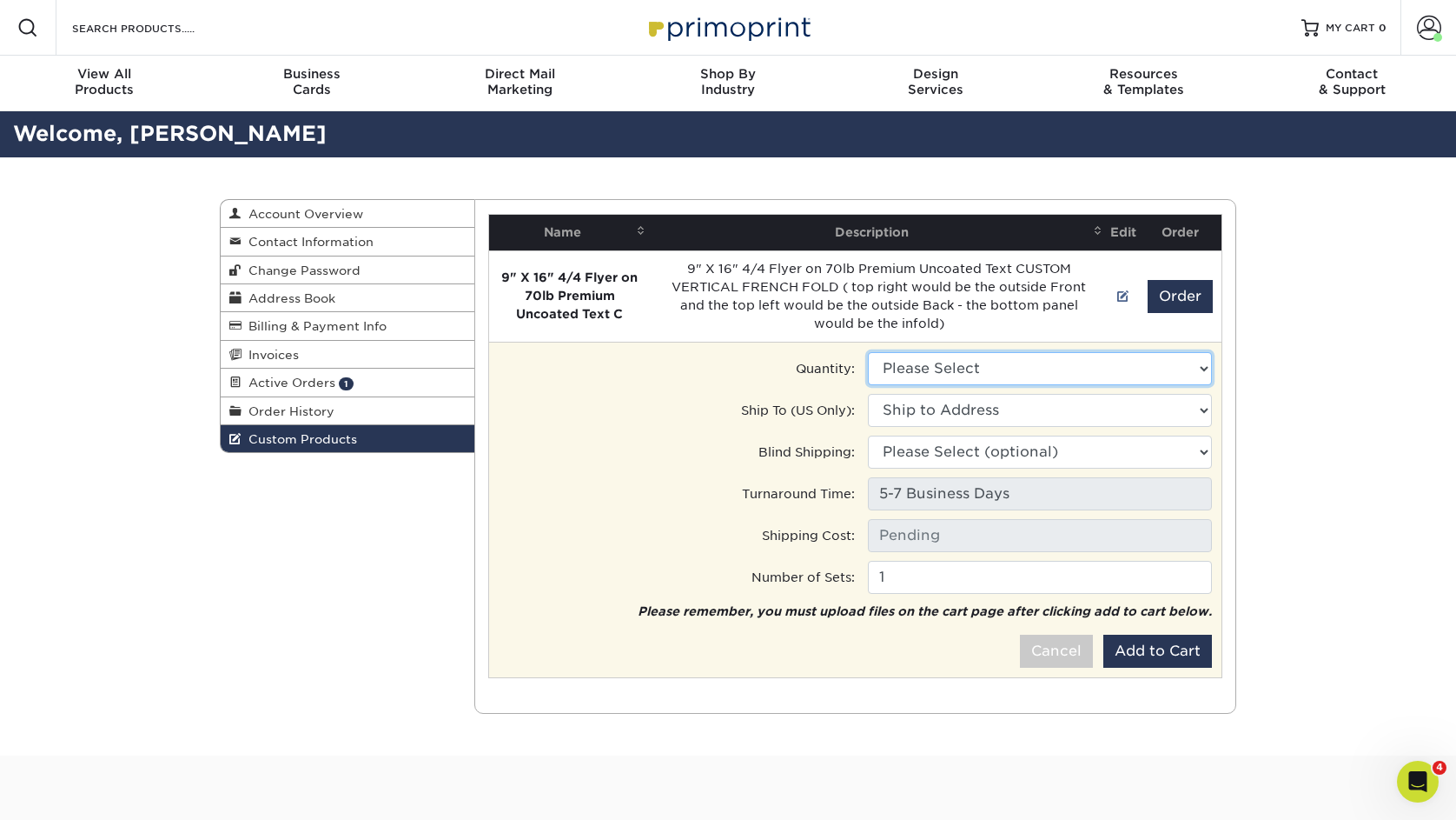
click at [1063, 377] on select "Please Select 500 - $710.00 1000 - $788.00 2000 - $898.00" at bounding box center [1040, 368] width 344 height 33
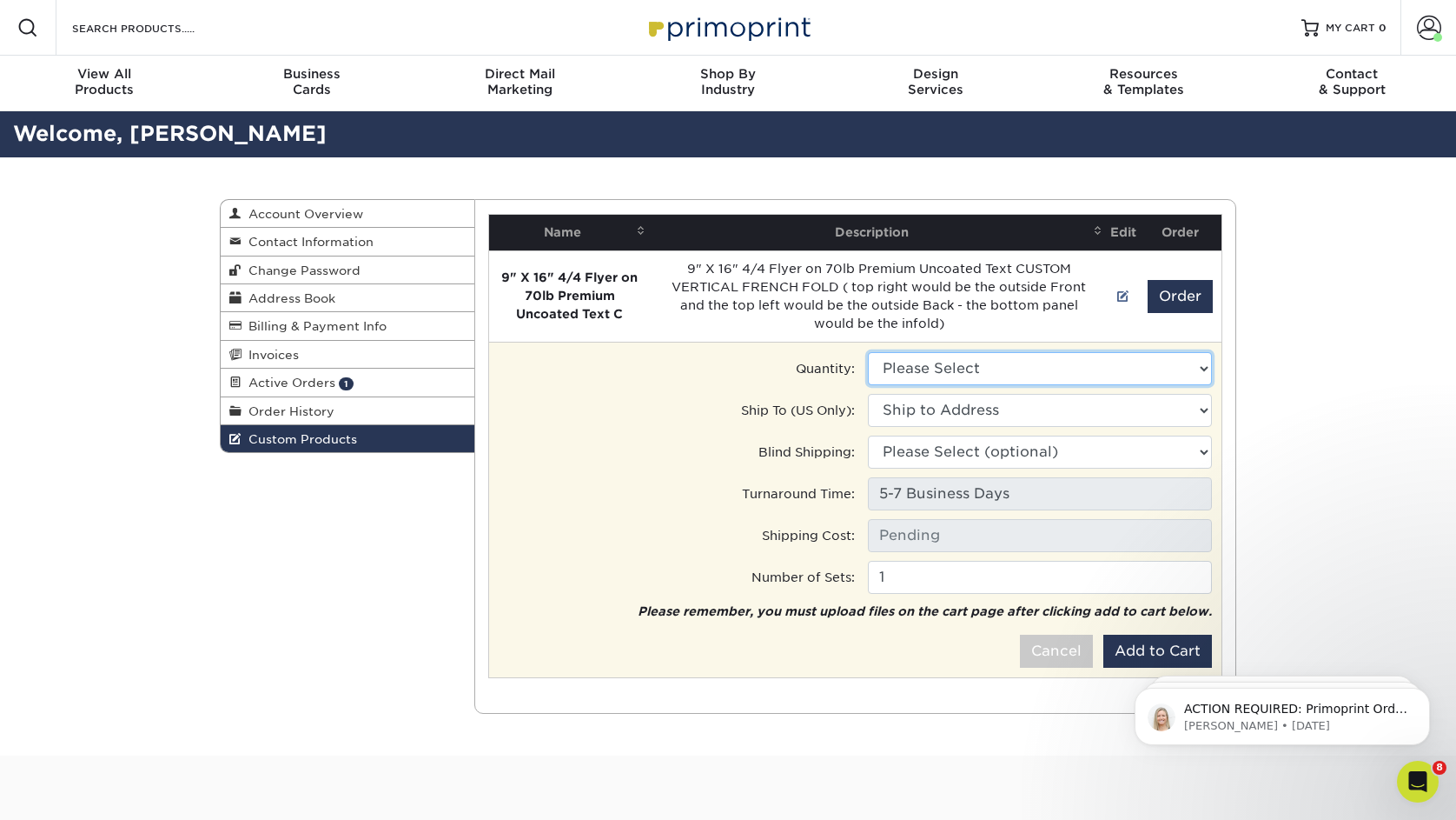
select select "2"
click at [868, 352] on select "Please Select 500 - $710.00 1000 - $788.00 2000 - $898.00" at bounding box center [1040, 368] width 344 height 33
type input "Ground: $60.14"
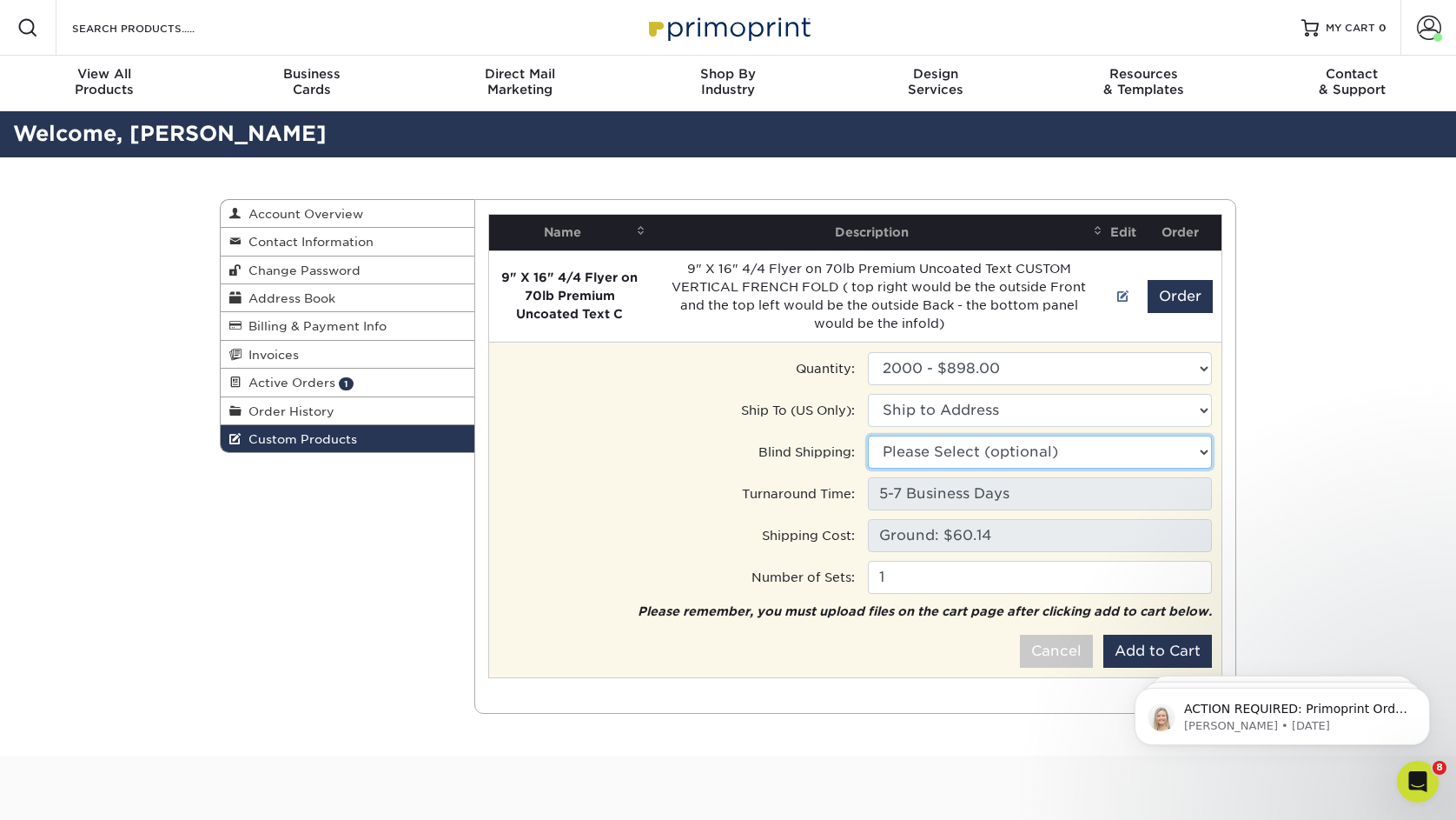
click at [1013, 445] on select "Please Select (optional) 26122 Dakota Chief, San Antonio, TX 2927 Nall St, Port…" at bounding box center [1040, 451] width 344 height 33
select select "201188"
click at [868, 435] on select "Please Select (optional) Dawn Boyd • 26122 Dakota Chief, San Antonio, TX gerste…" at bounding box center [1040, 451] width 344 height 33
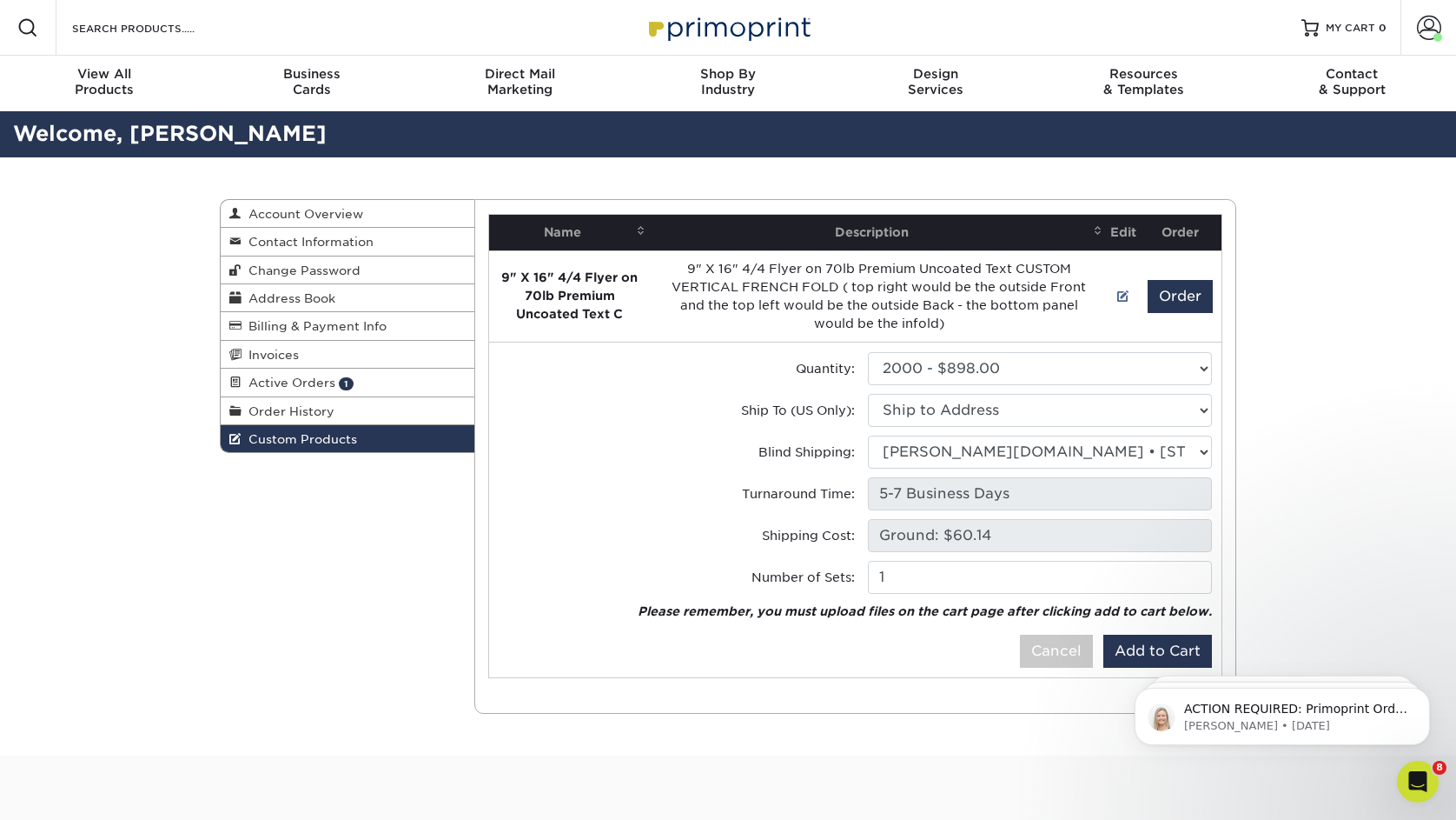
click at [1121, 658] on body "ACTION REQUIRED: Primoprint Order 25822-120746-10335 Good morning Sarah It look…" at bounding box center [1282, 711] width 333 height 108
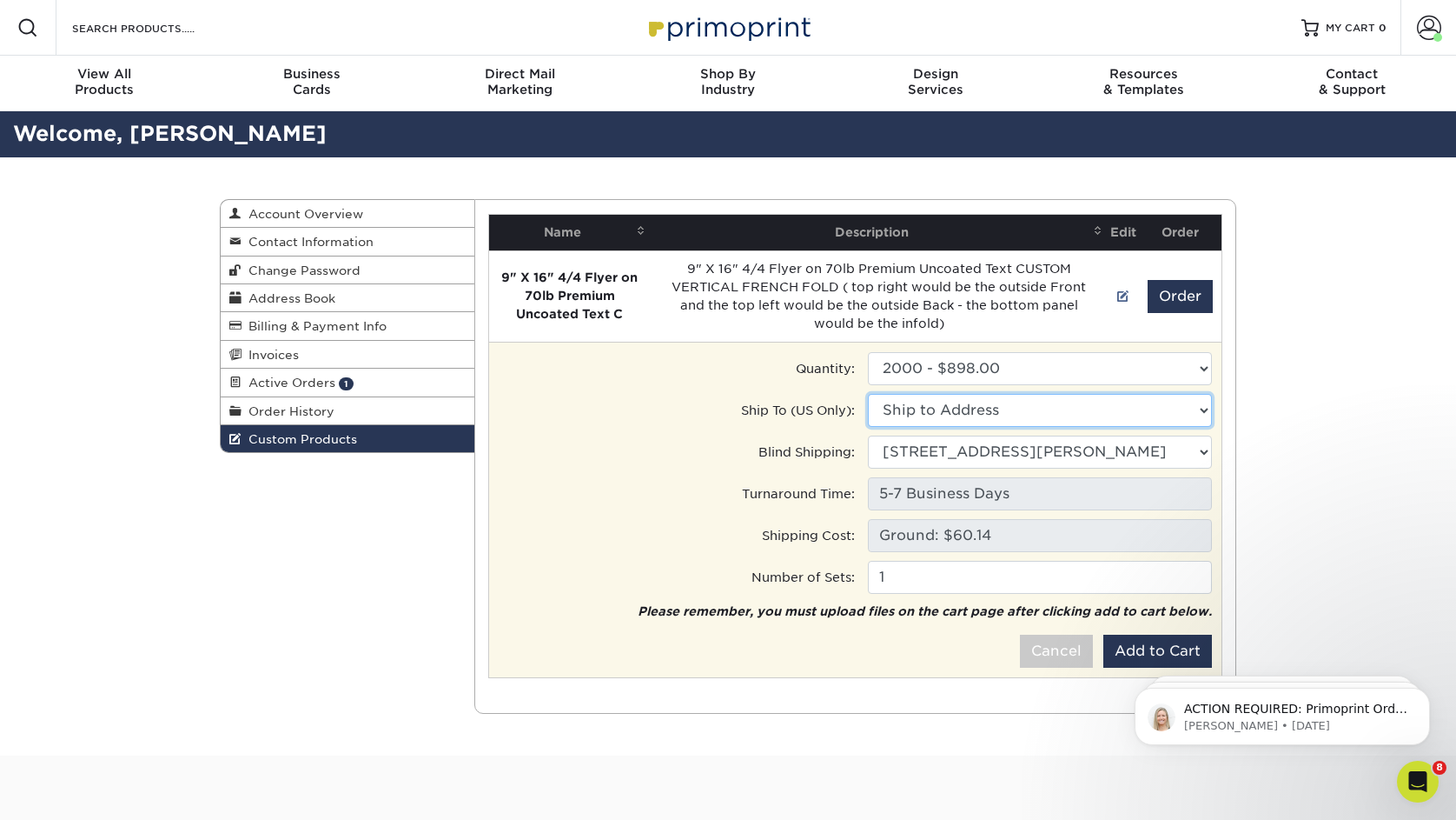
click at [1031, 397] on select "Ship to Address 26122 Dakota Chief, San Antonio, TX 2927 Nall St, Port Neches, …" at bounding box center [1040, 410] width 344 height 33
select select "201188"
click at [868, 394] on select "Ship to Address Dawn Boyd • 26122 Dakota Chief, San Antonio, TX gerstenberg.cli…" at bounding box center [1040, 410] width 344 height 33
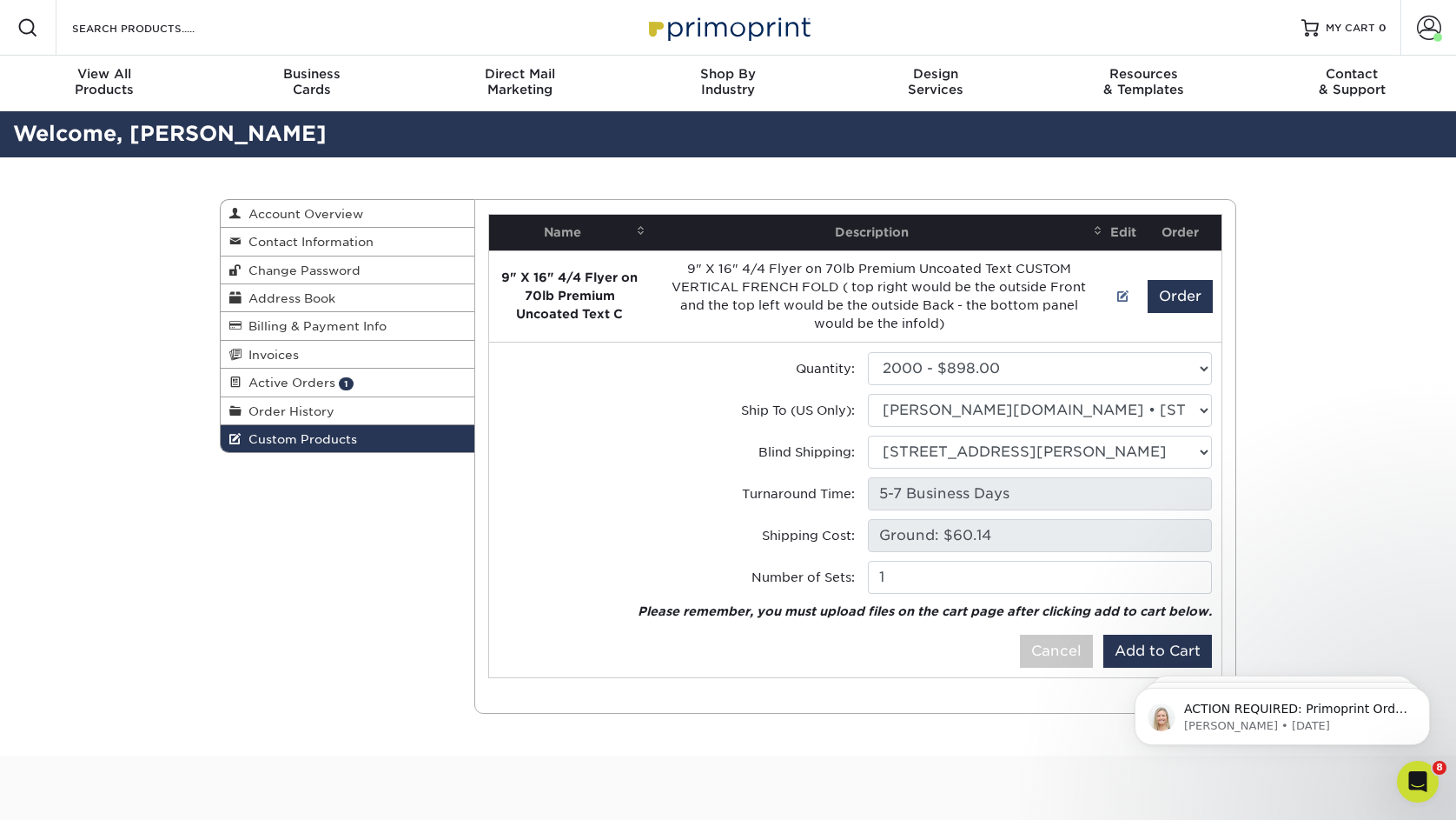
click at [1140, 652] on html "ACTION REQUIRED: Primoprint Order 25822-120746-10335 Good morning Sarah It look…" at bounding box center [1282, 711] width 347 height 121
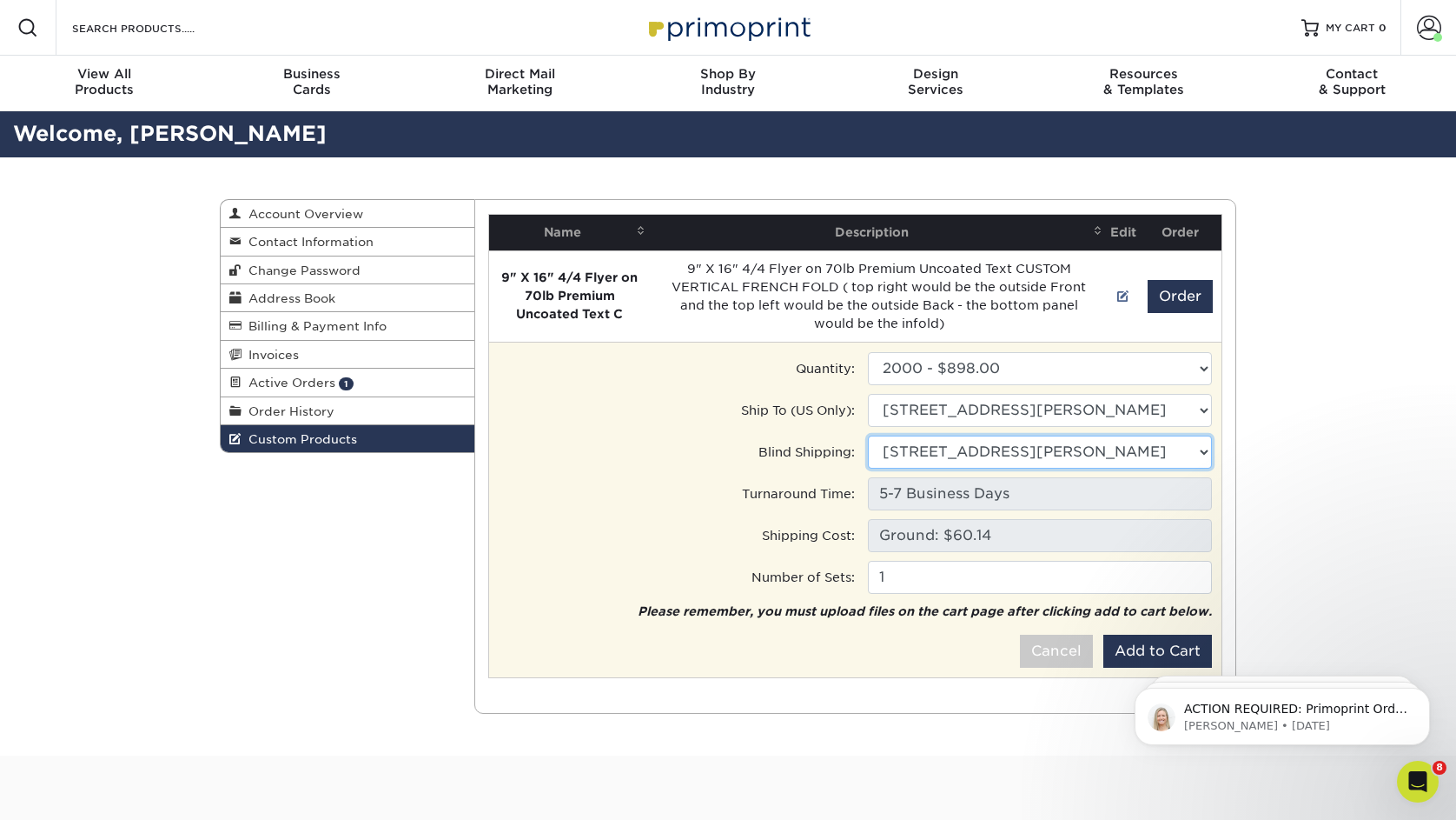
click at [1102, 455] on select "Please Select (optional) 26122 Dakota Chief, San Antonio, TX 2927 Nall St, Port…" at bounding box center [1040, 451] width 344 height 33
select select
click at [868, 435] on select "Please Select (optional) Dawn Boyd • 26122 Dakota Chief, San Antonio, TX gerste…" at bounding box center [1040, 451] width 344 height 33
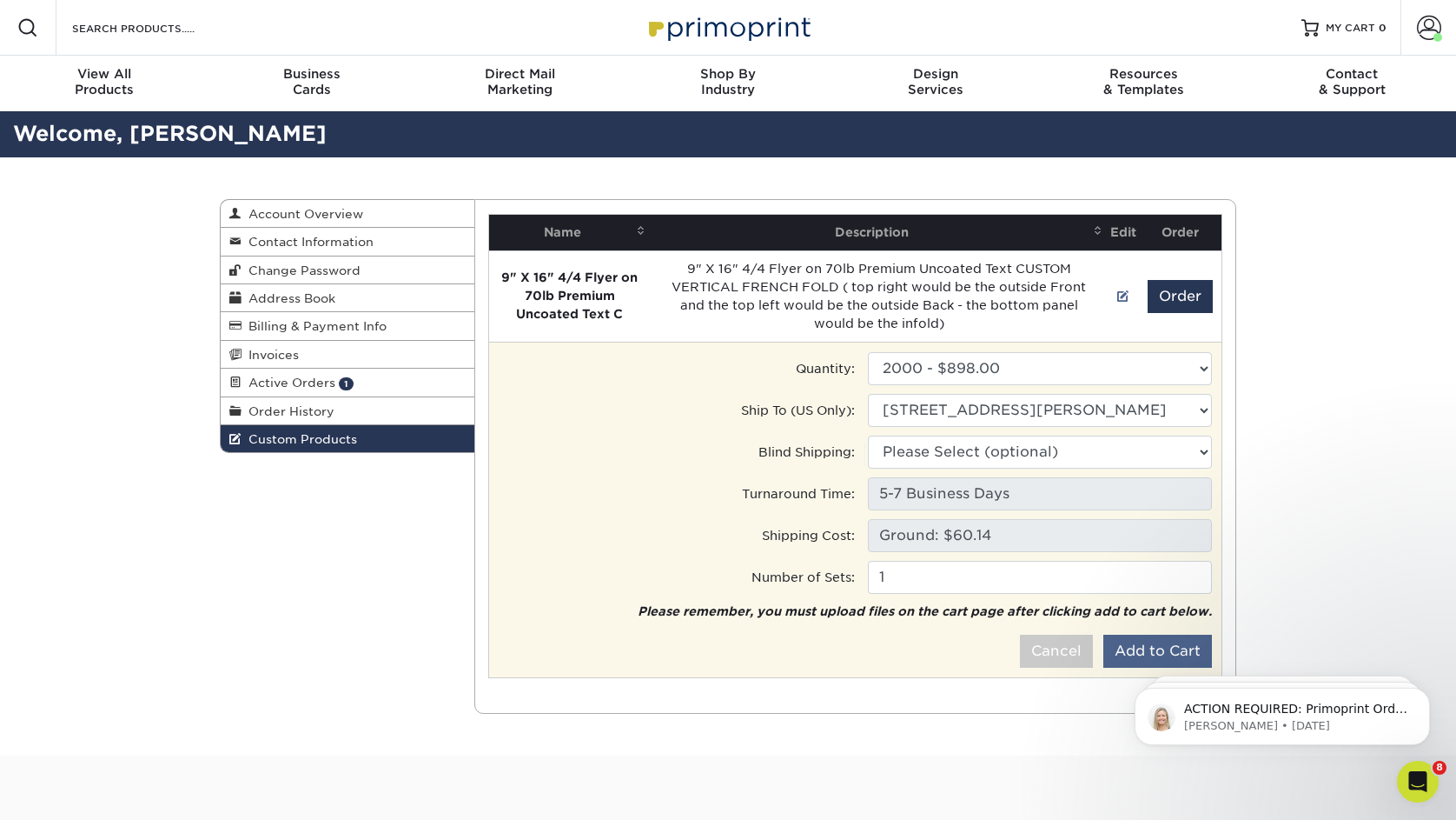
click at [1141, 643] on button "Add to Cart" at bounding box center [1158, 650] width 109 height 33
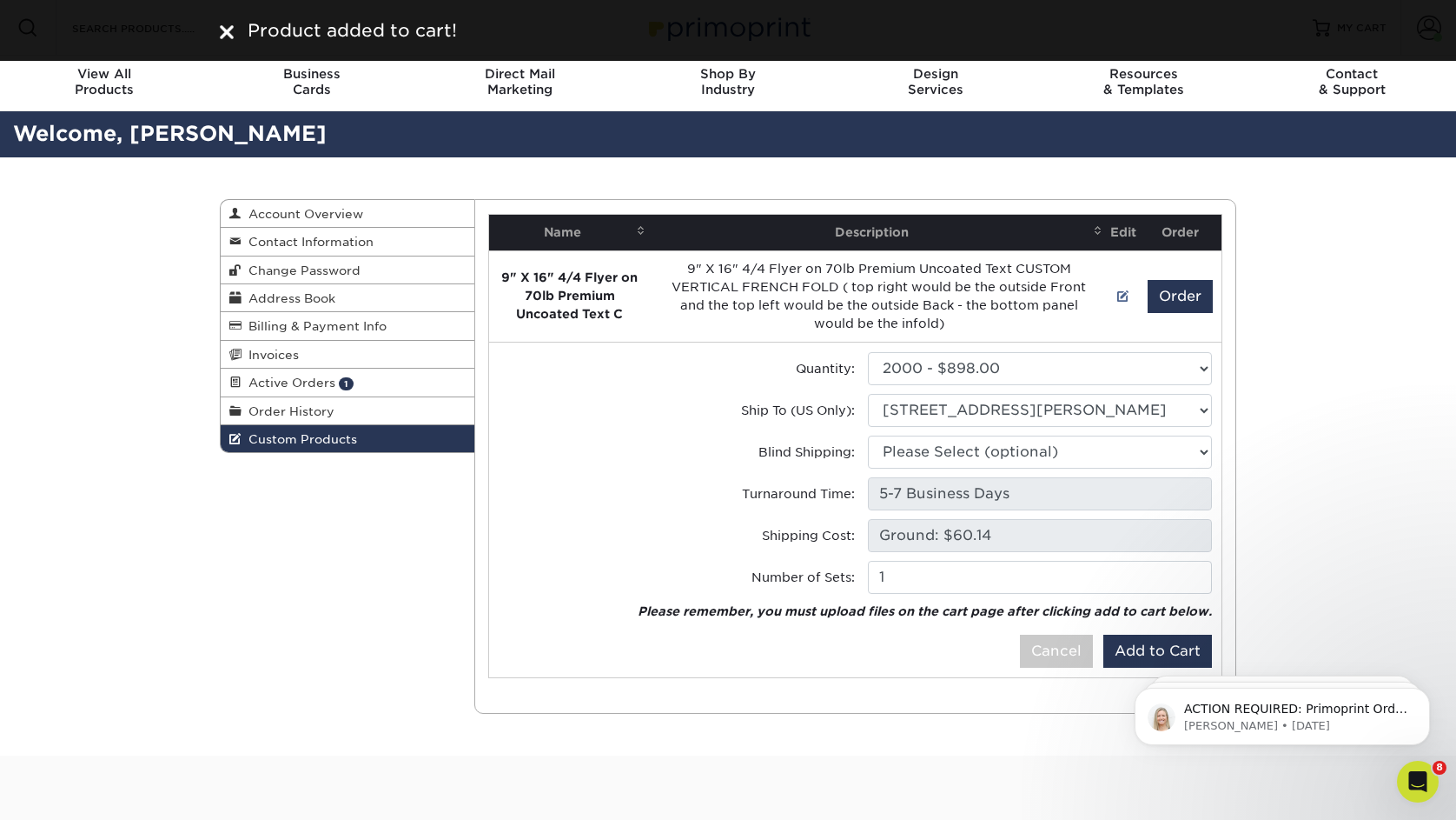
click at [1392, 227] on div "Custom Products Account Overview Contact Information Change Password Address Bo…" at bounding box center [728, 456] width 1456 height 598
click at [234, 30] on div "Product added to cart!" at bounding box center [728, 31] width 1016 height 26
click at [1308, 263] on div "Custom Products Account Overview Contact Information Change Password Address Bo…" at bounding box center [728, 456] width 1456 height 598
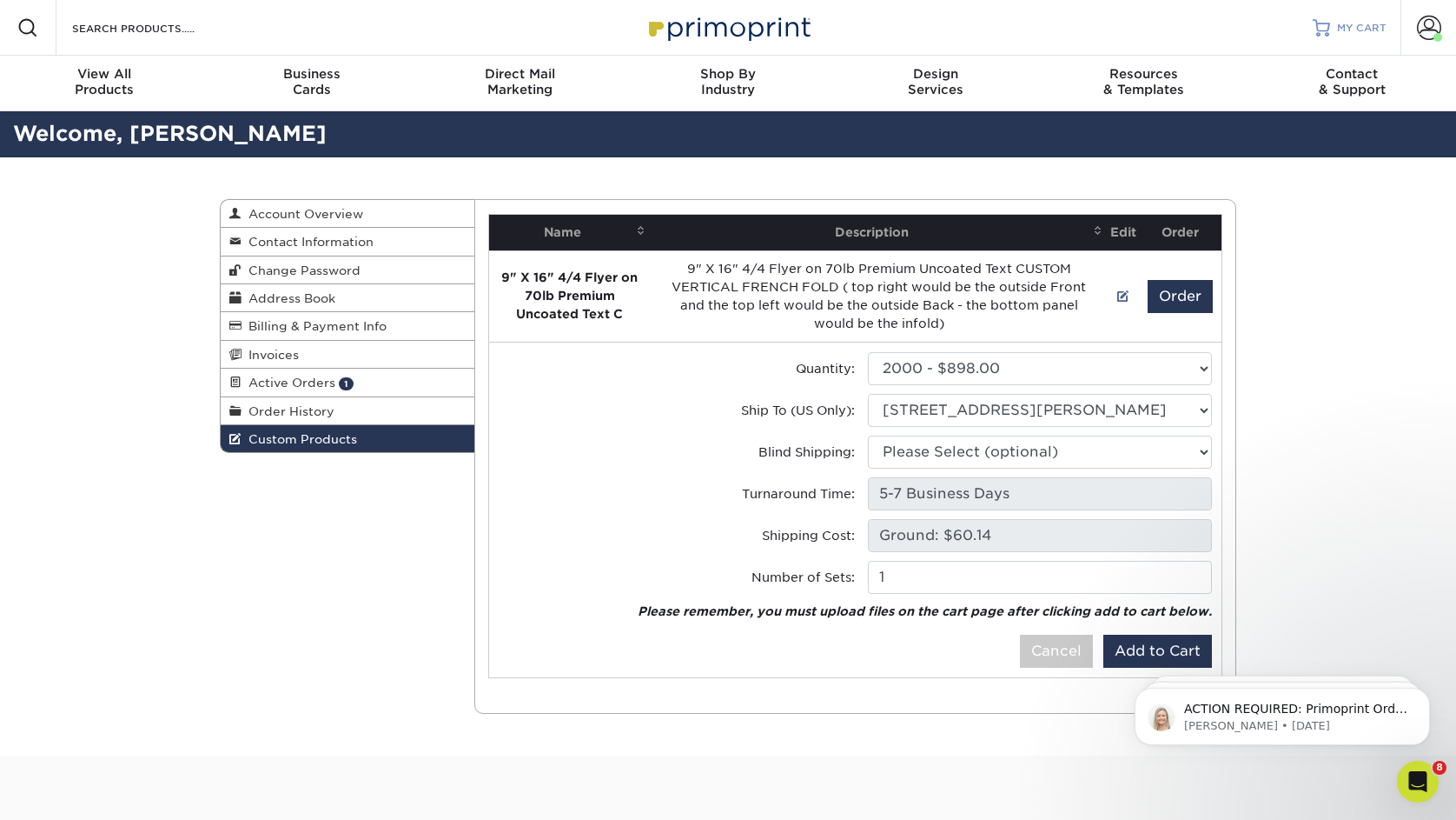
click at [1372, 16] on link "MY CART" at bounding box center [1349, 28] width 74 height 55
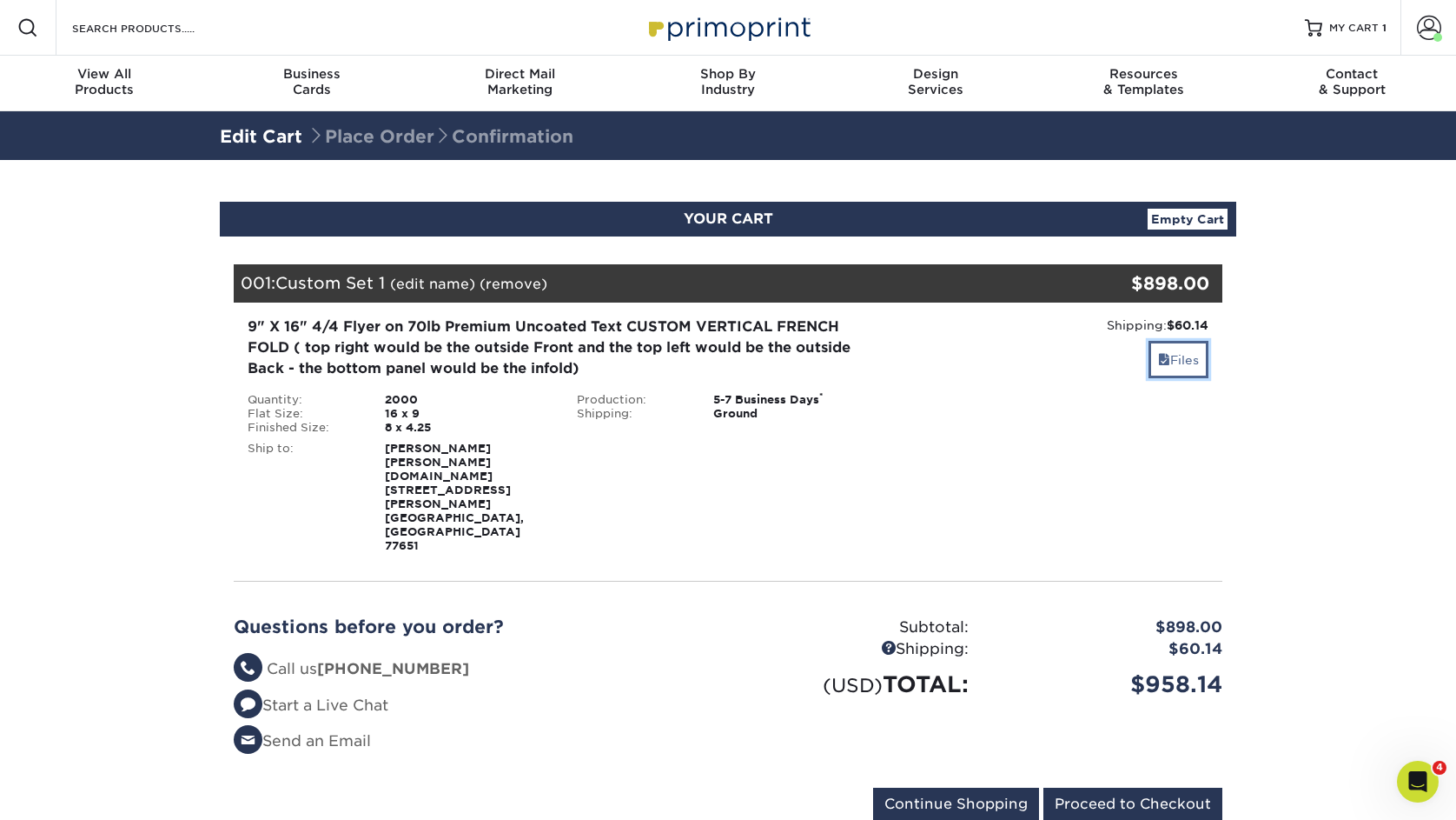
click at [1155, 370] on link "Files" at bounding box center [1178, 359] width 60 height 37
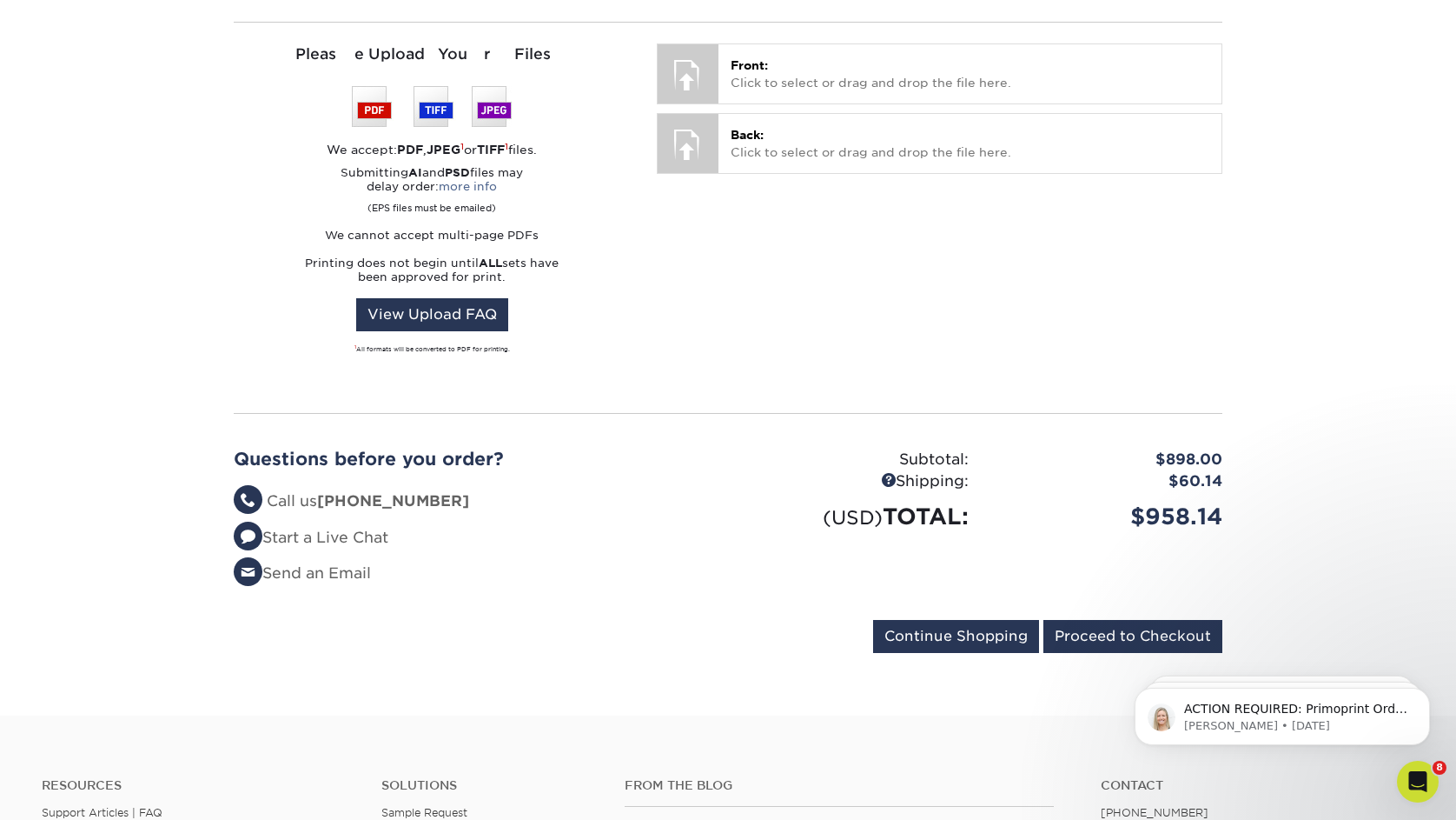
scroll to position [572, 0]
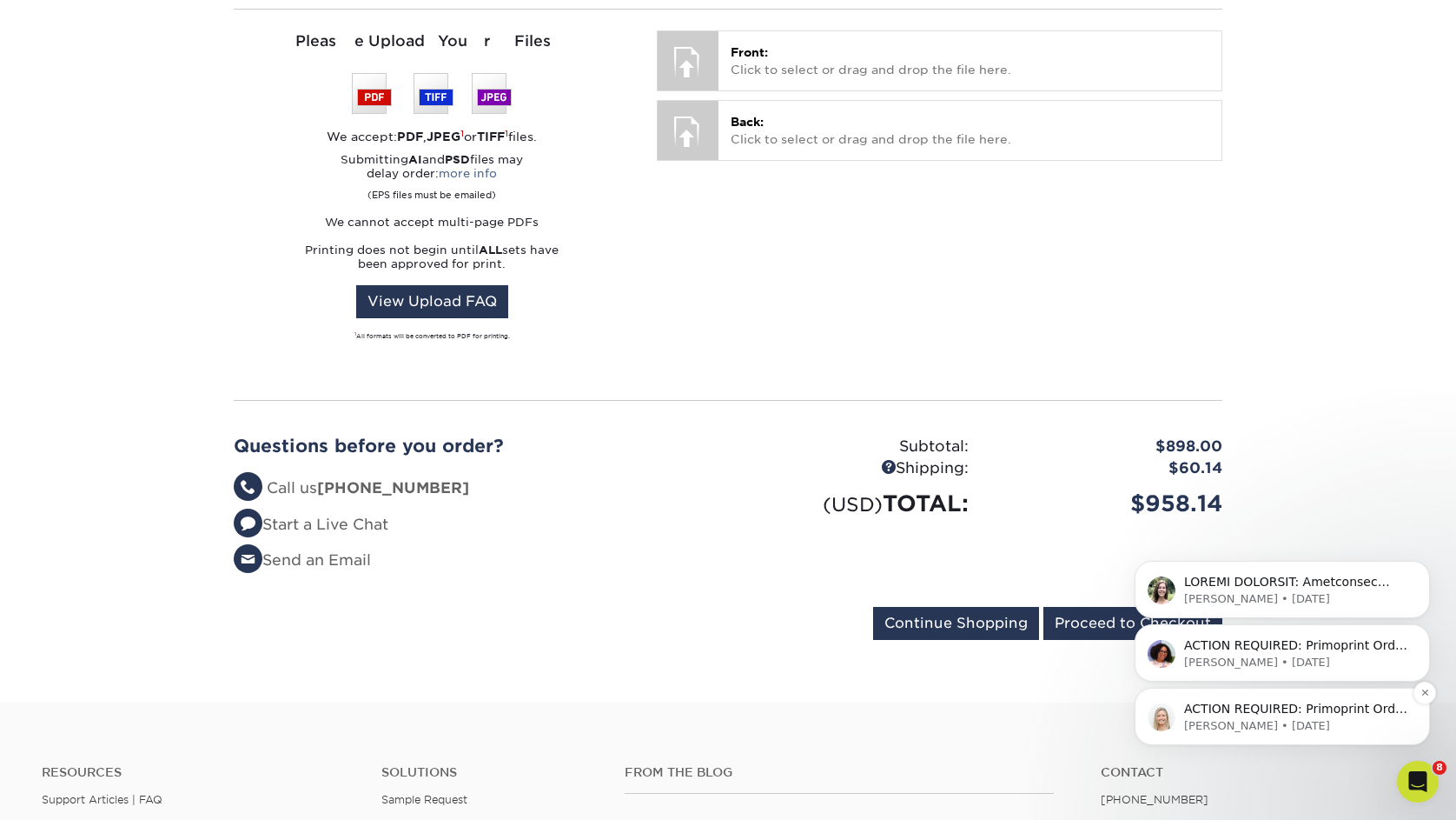
click at [1317, 708] on p "ACTION REQUIRED: Primoprint Order 25822-120746-10335 Good morning [PERSON_NAME]…" at bounding box center [1295, 709] width 224 height 18
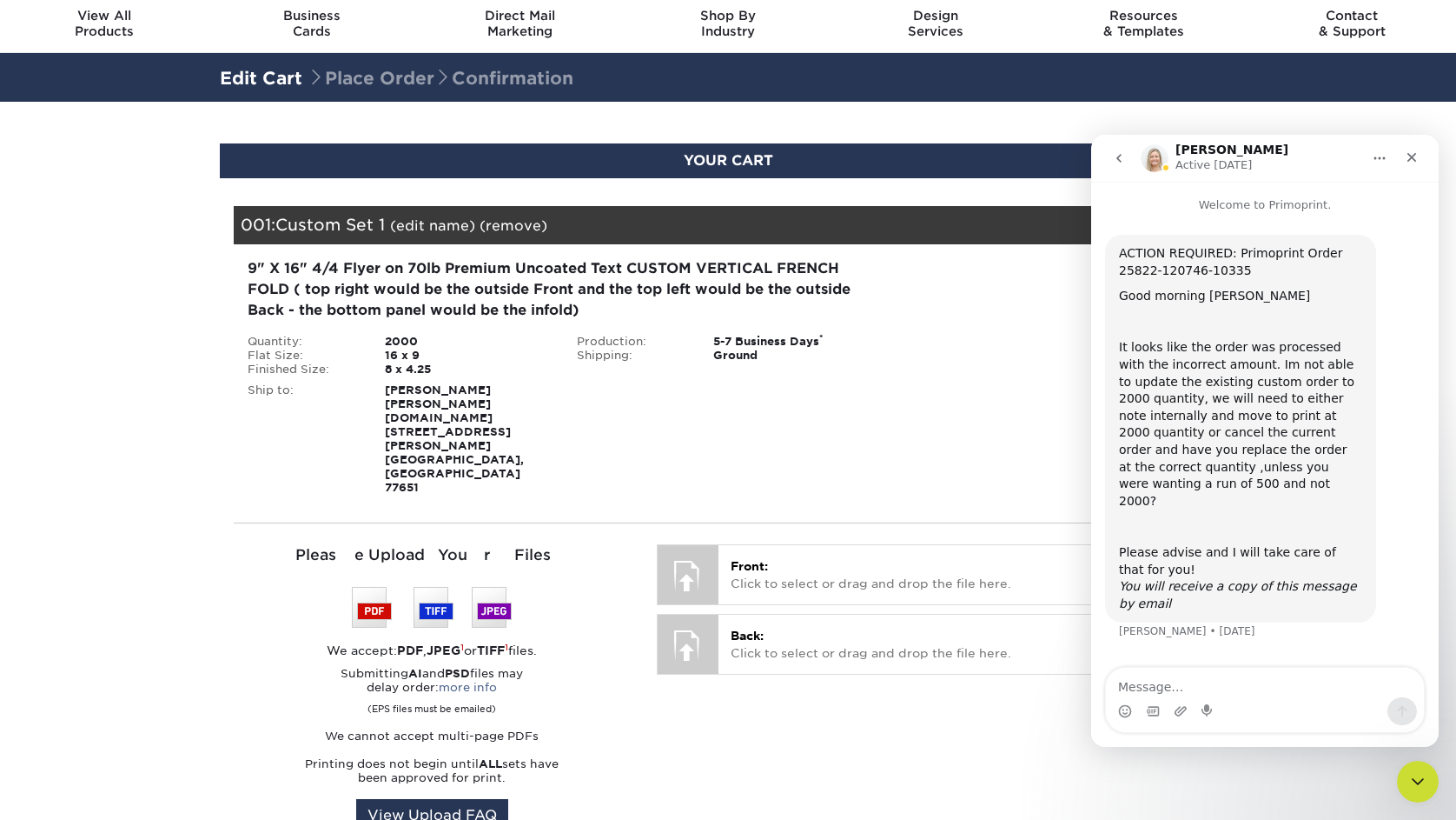
scroll to position [0, 0]
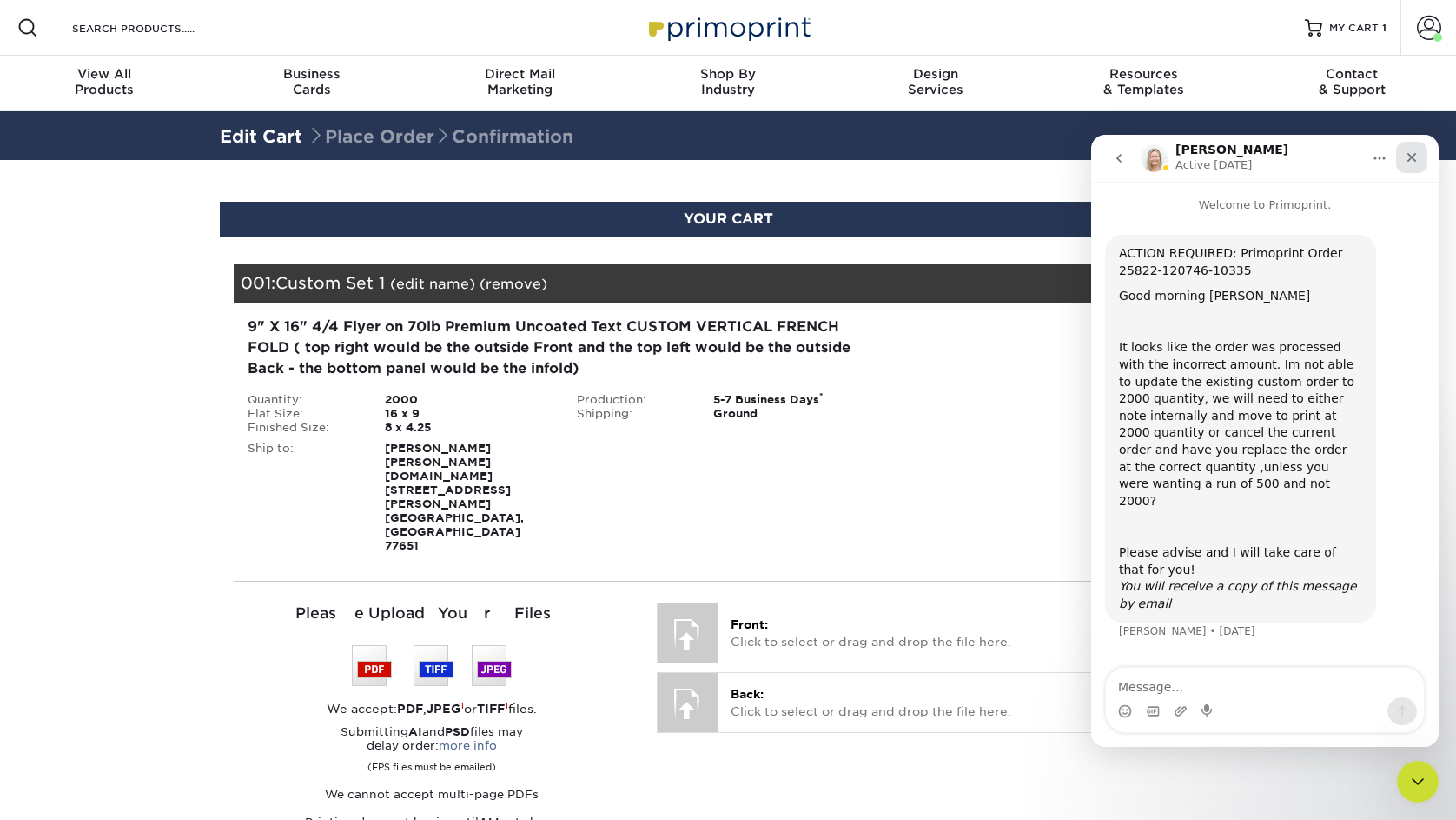
click at [1415, 151] on icon "Close" at bounding box center [1412, 157] width 14 height 14
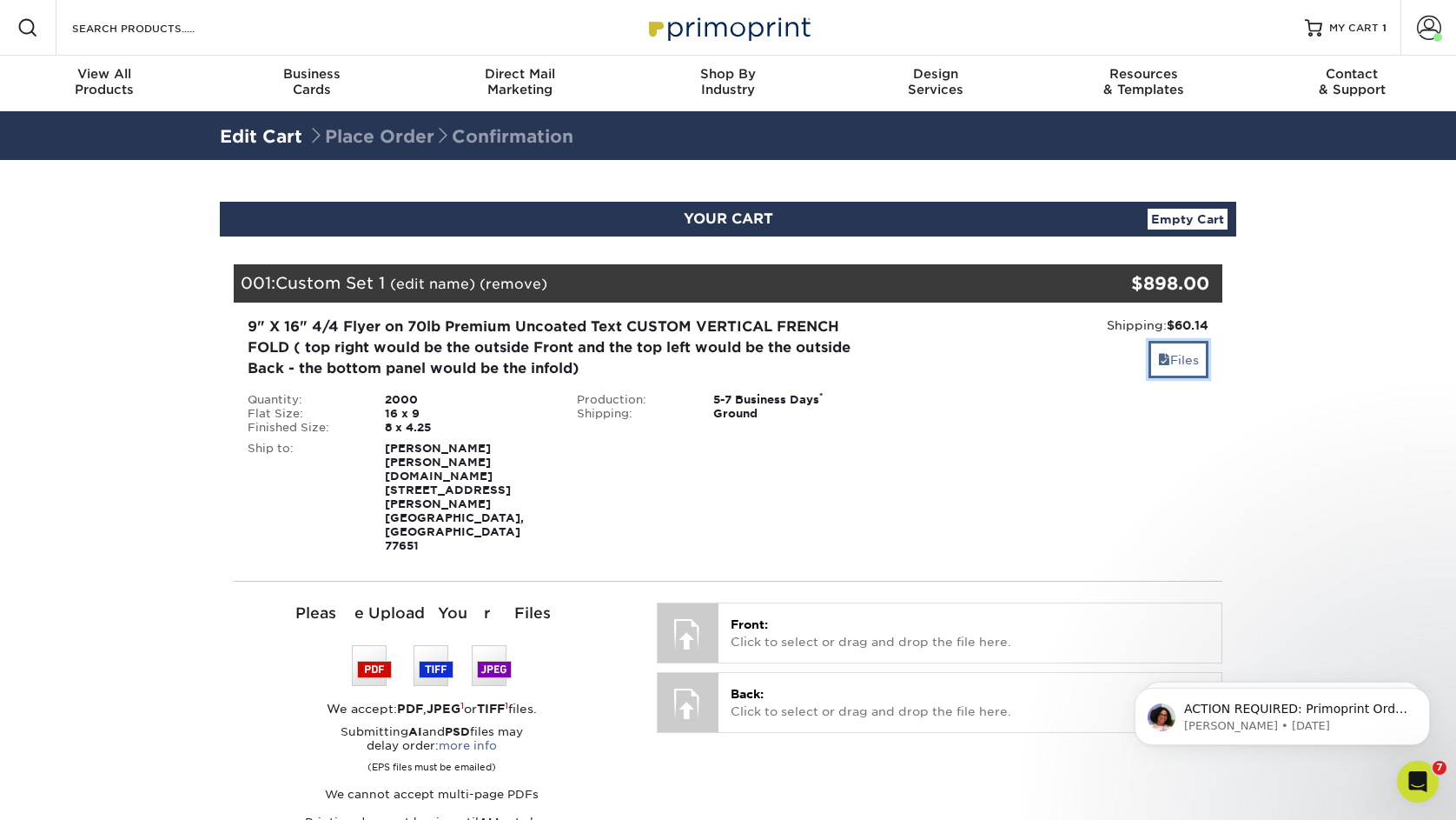
click at [1174, 364] on link "Files" at bounding box center [1178, 359] width 60 height 37
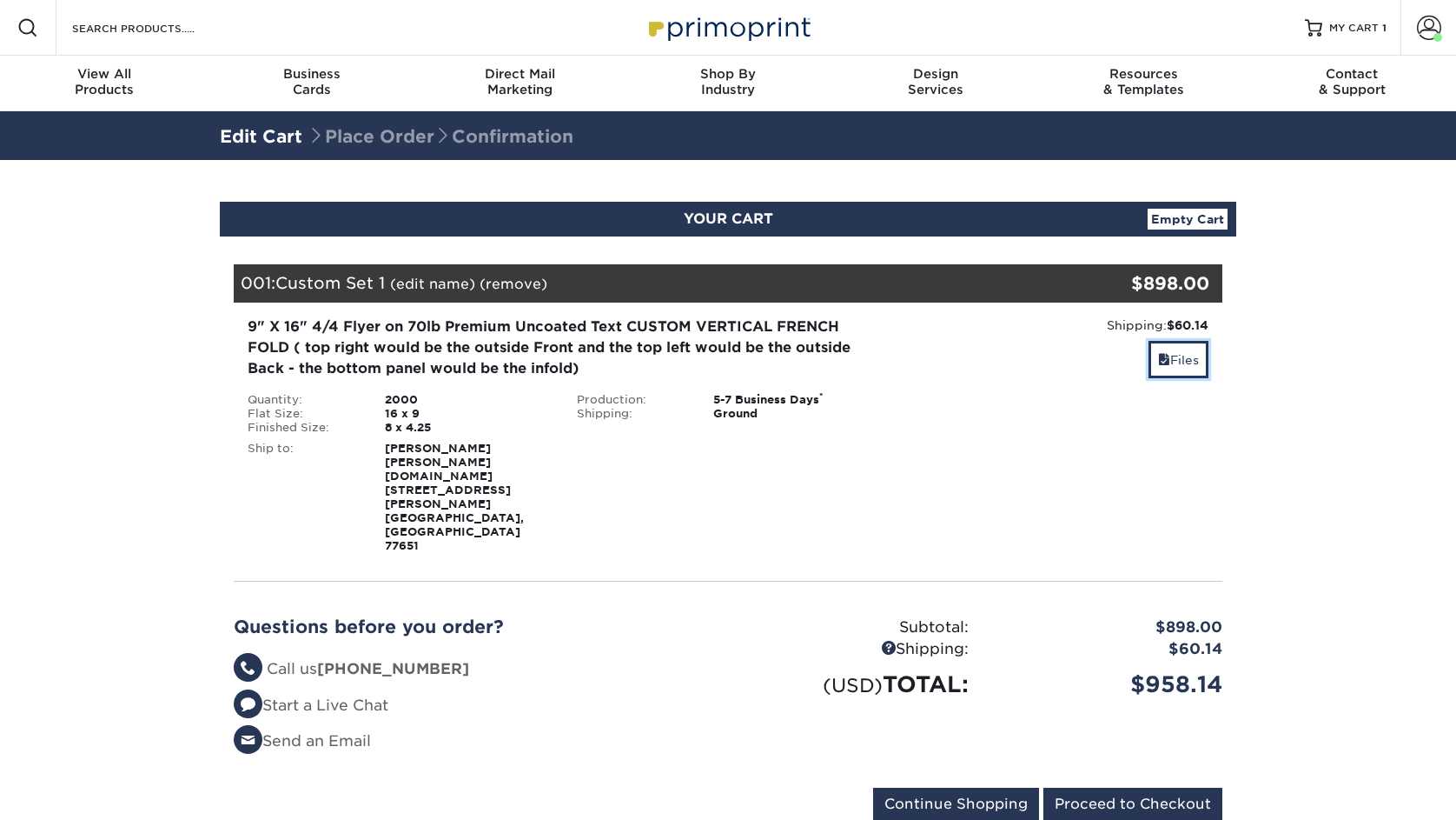
click at [1174, 364] on link "Files" at bounding box center [1178, 359] width 60 height 37
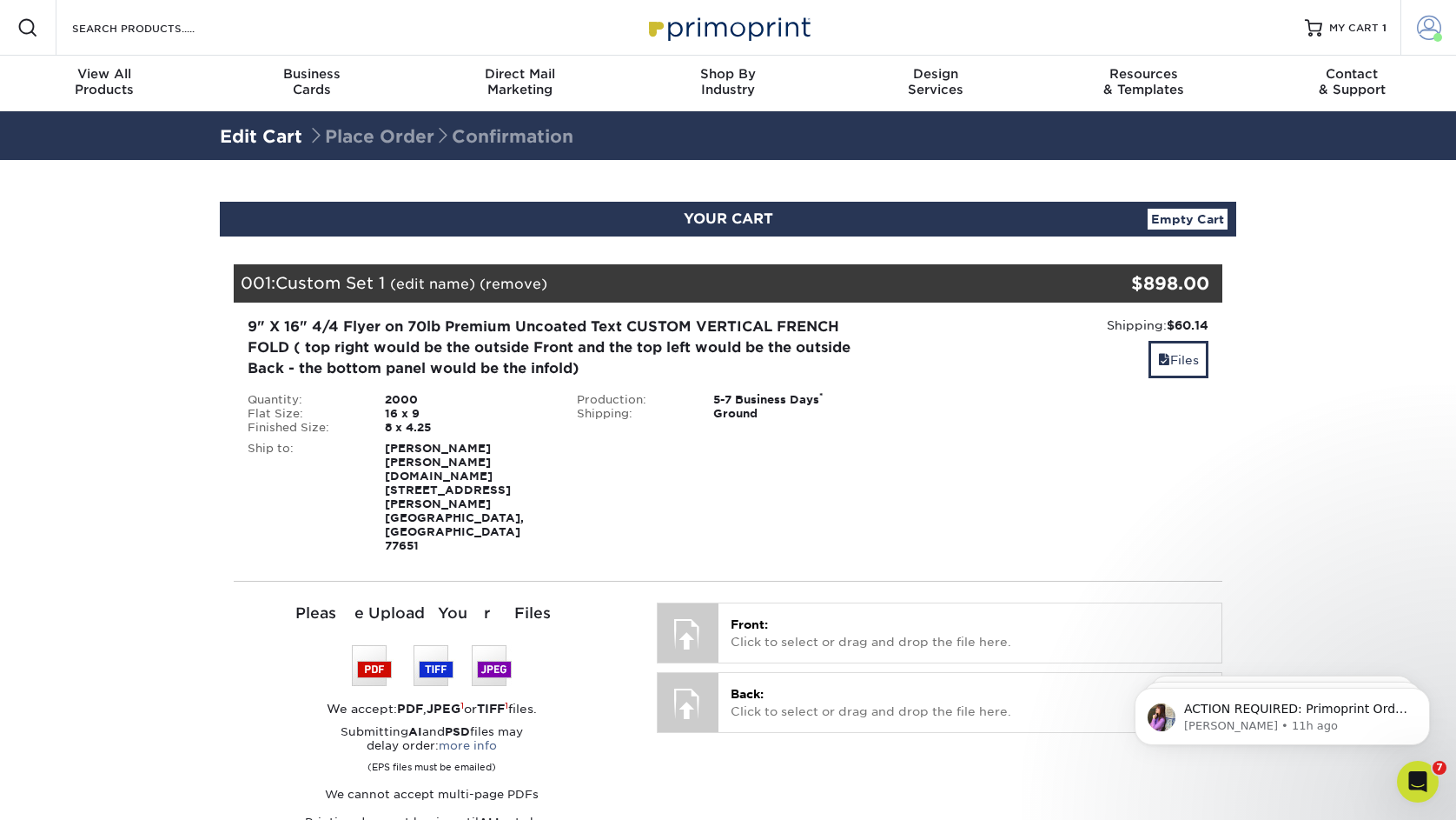
click at [1417, 29] on span at bounding box center [1428, 28] width 25 height 25
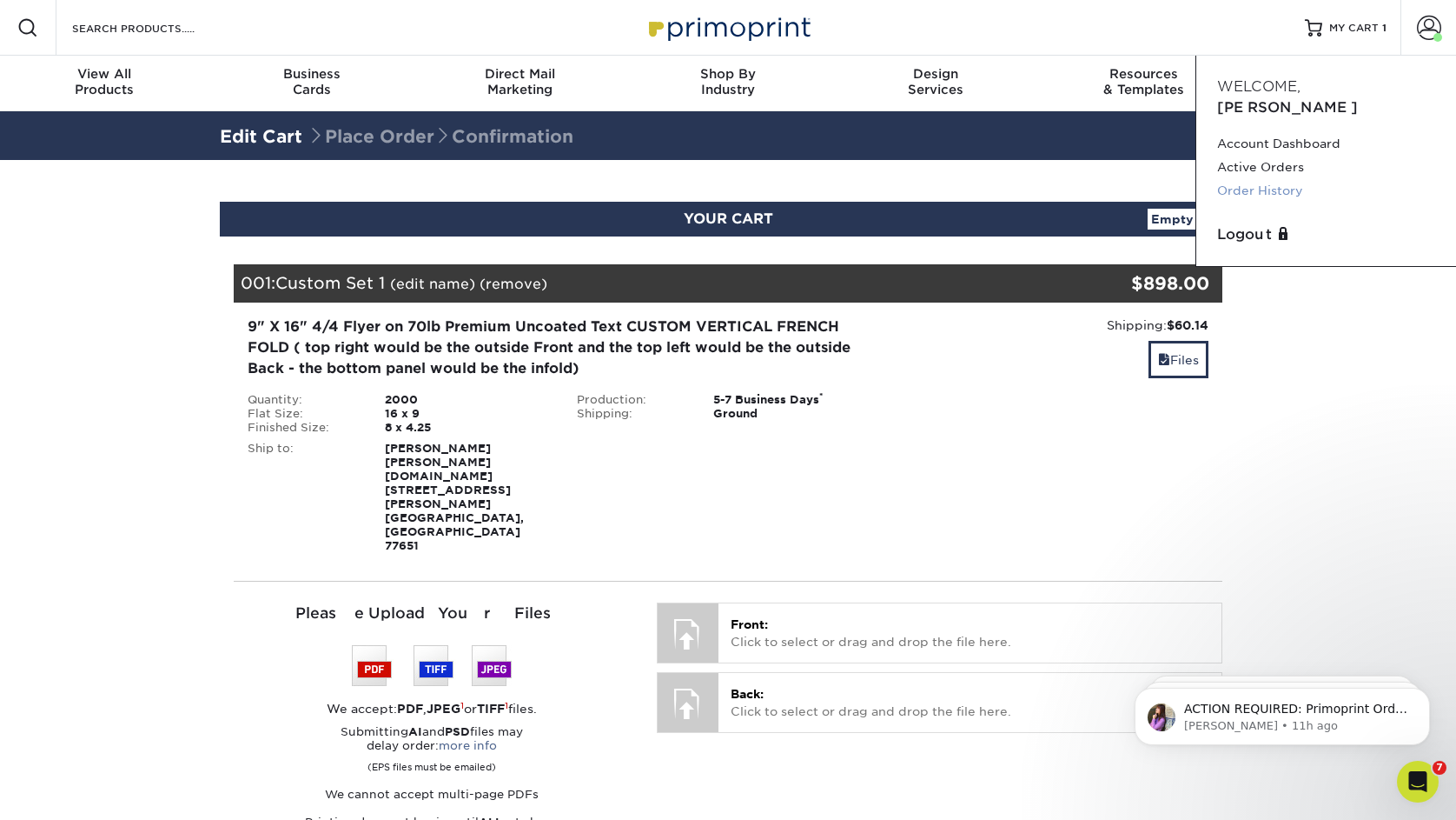
click at [1261, 179] on link "Order History" at bounding box center [1326, 190] width 218 height 24
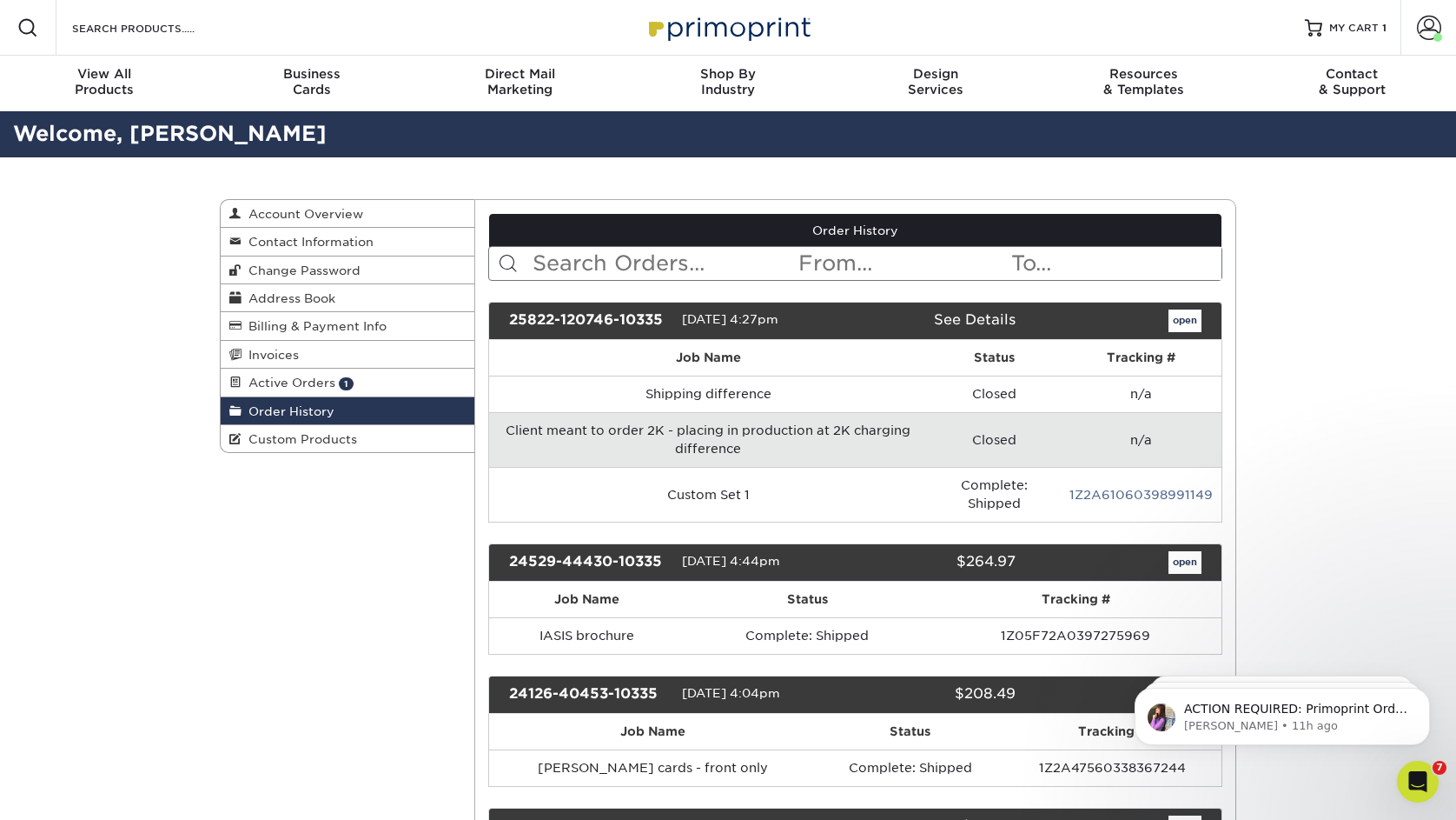
click at [551, 321] on div "25822-120746-10335" at bounding box center [589, 321] width 185 height 23
